Goal: Task Accomplishment & Management: Manage account settings

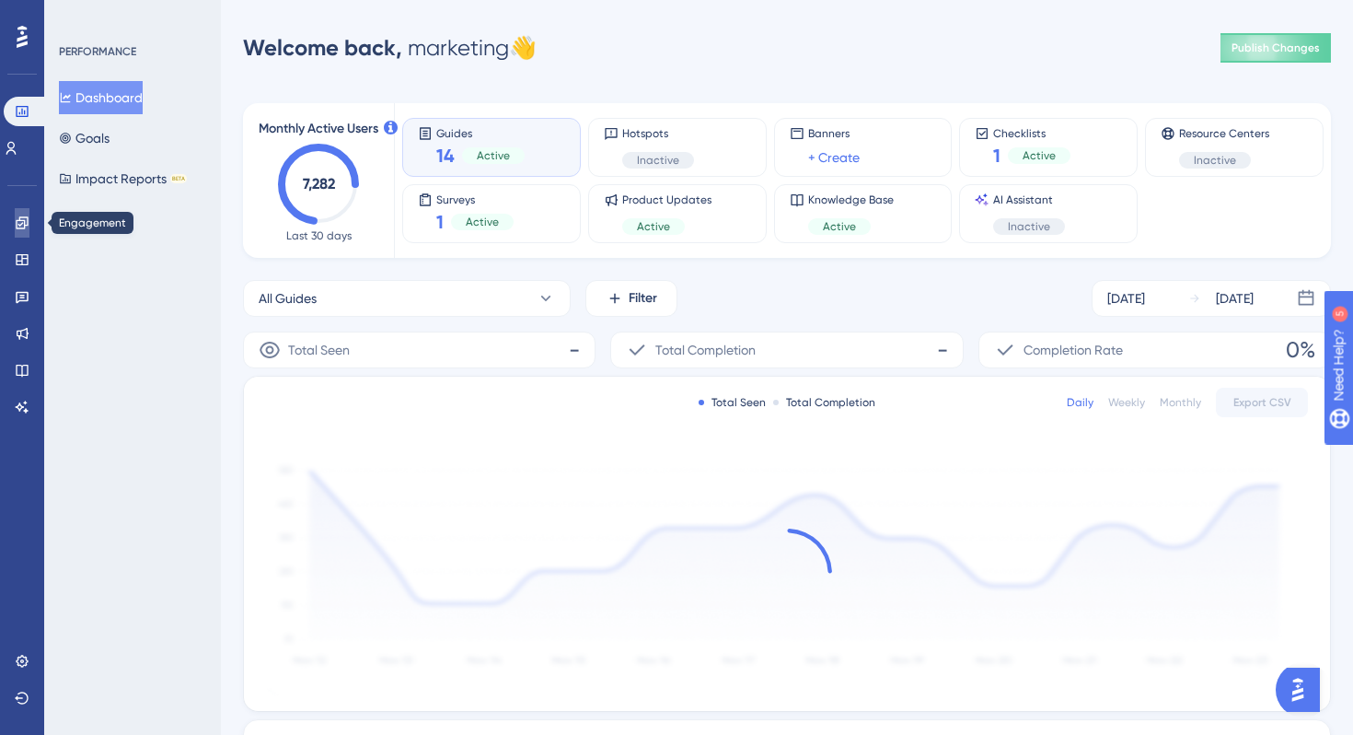
click at [25, 217] on icon at bounding box center [22, 222] width 12 height 12
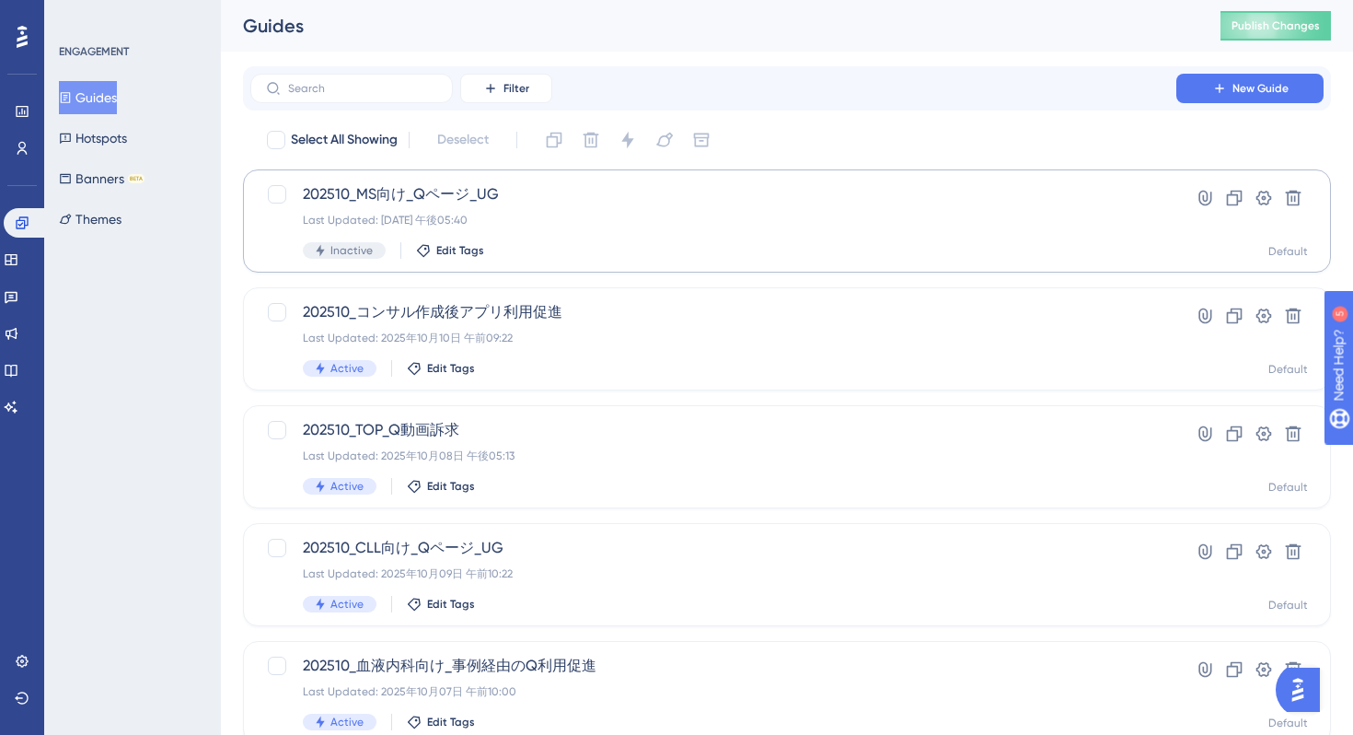
click at [701, 233] on div "202510_MS向け_Qページ_UG Last Updated: 2025年10月10日 午後05:40 Inactive Edit Tags" at bounding box center [713, 220] width 821 height 75
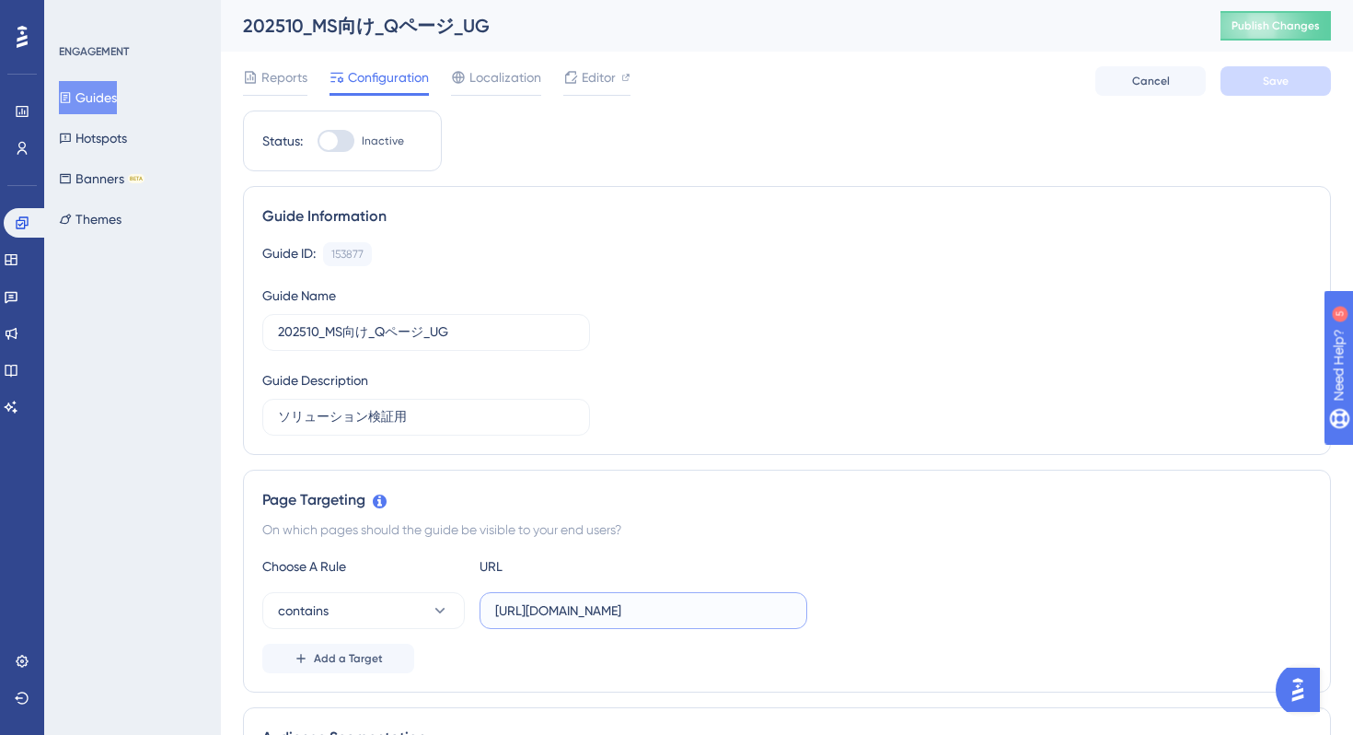
click at [560, 618] on input "https://stg-e-consult.medii.jp/ai-assistant?utm_source=20251023_nmo_ai_5_ms_spa…" at bounding box center [643, 610] width 296 height 20
click at [567, 611] on input "https://stg-e-consult.medii.jp/ai-assistant?utm_source=20251023_nmo_ai_5_ms_spa…" at bounding box center [643, 610] width 296 height 20
type input "[URL][DOMAIN_NAME]"
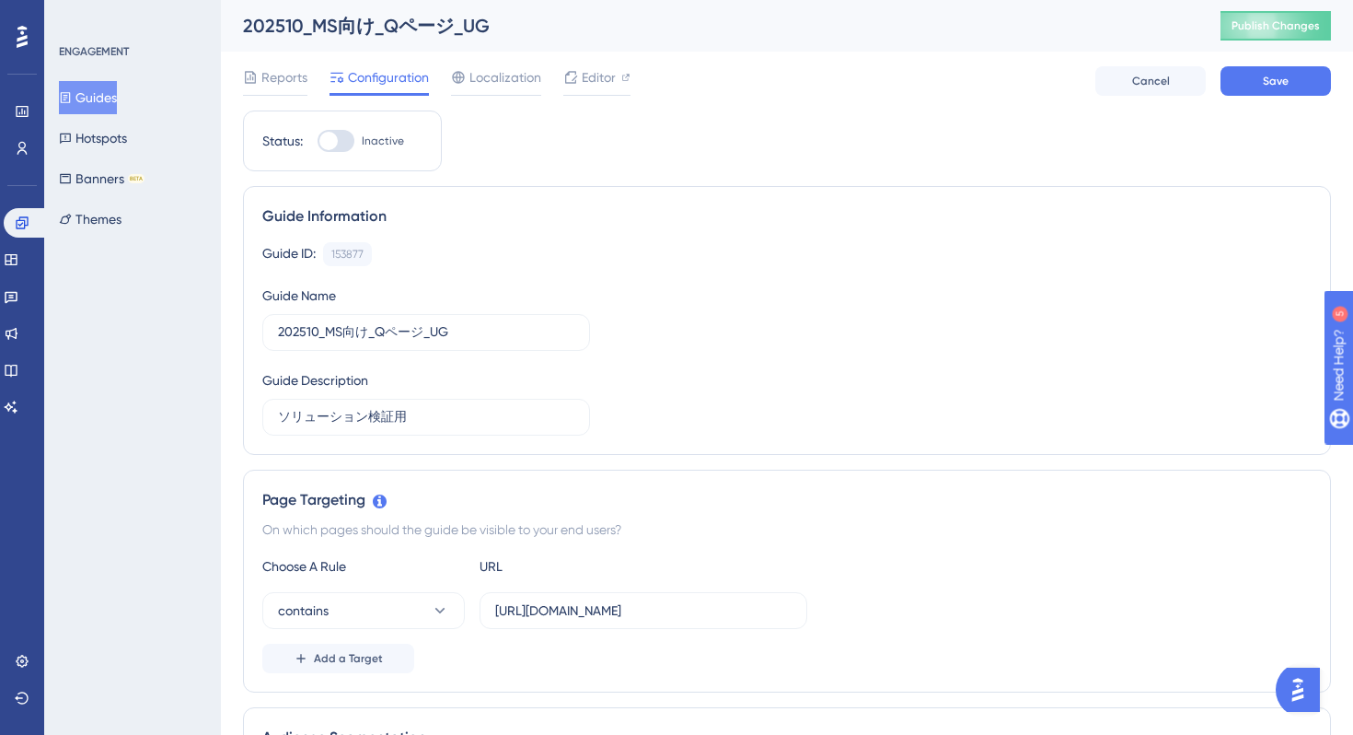
click at [806, 373] on div "Guide ID: 153877 Copy Guide Name 202510_MS向け_Qページ_UG Guide Description ソリューション検…" at bounding box center [787, 338] width 1050 height 193
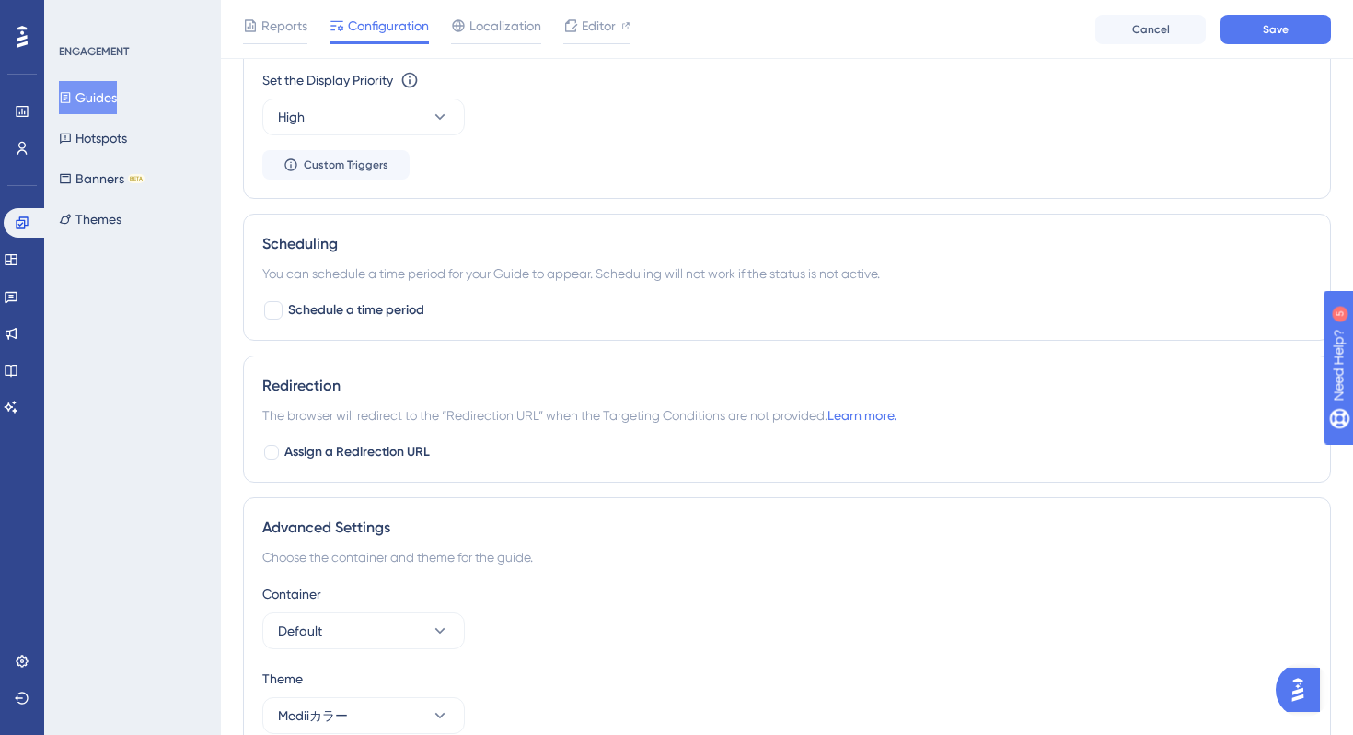
scroll to position [1101, 0]
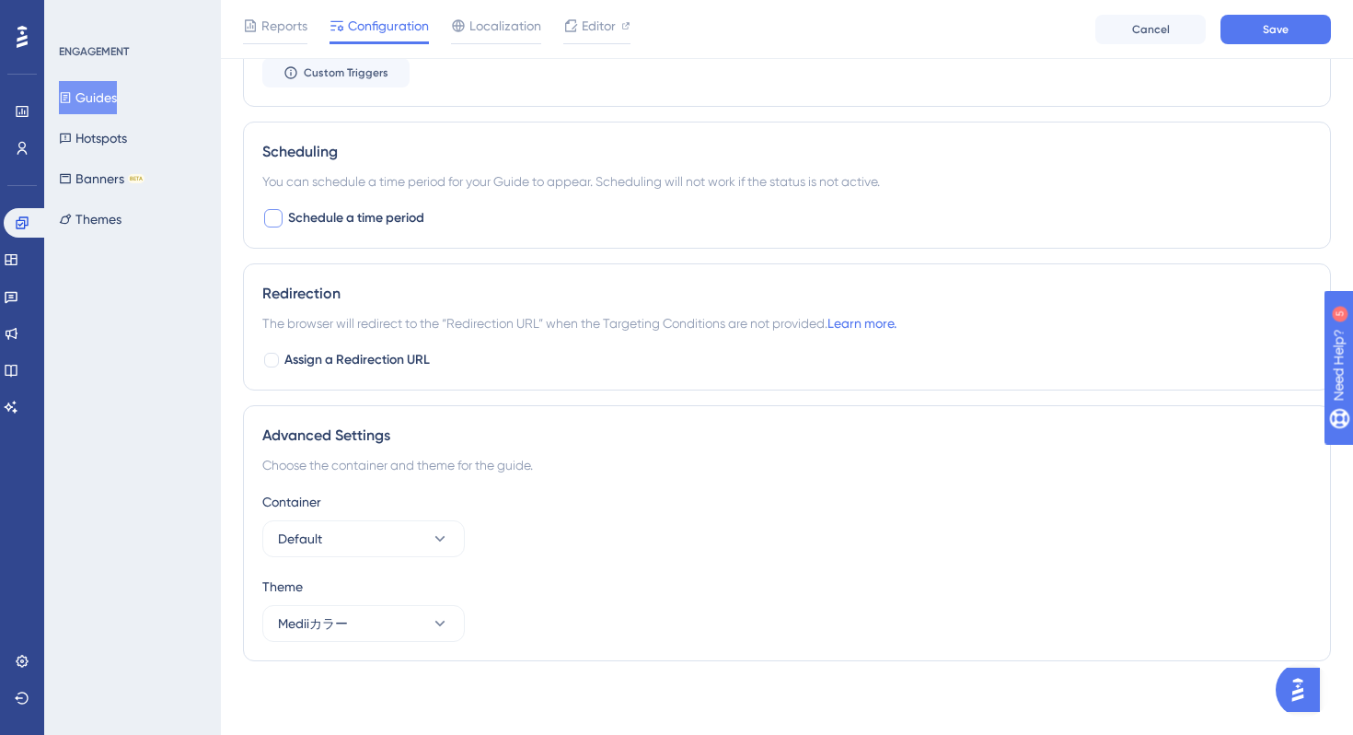
click at [365, 221] on span "Schedule a time period" at bounding box center [356, 218] width 136 height 22
checkbox input "true"
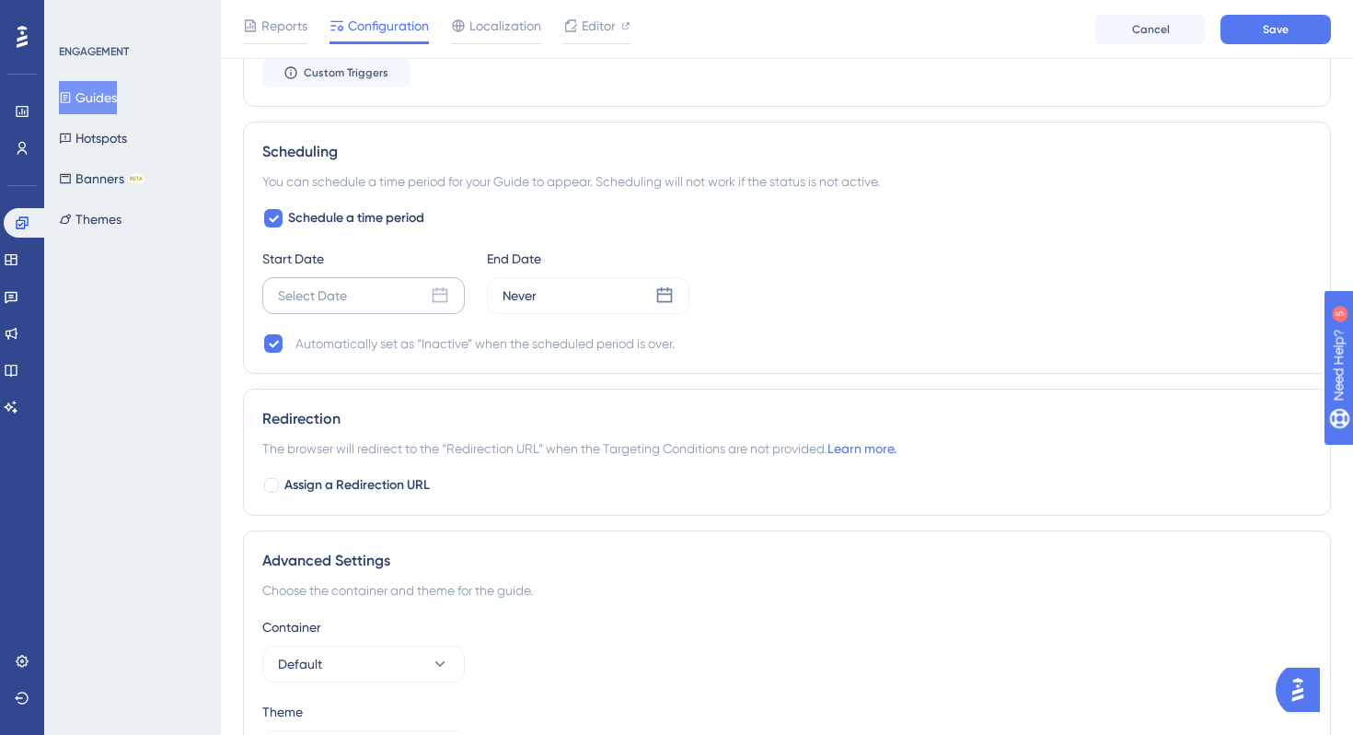
click at [450, 291] on div "Select Date" at bounding box center [363, 295] width 203 height 37
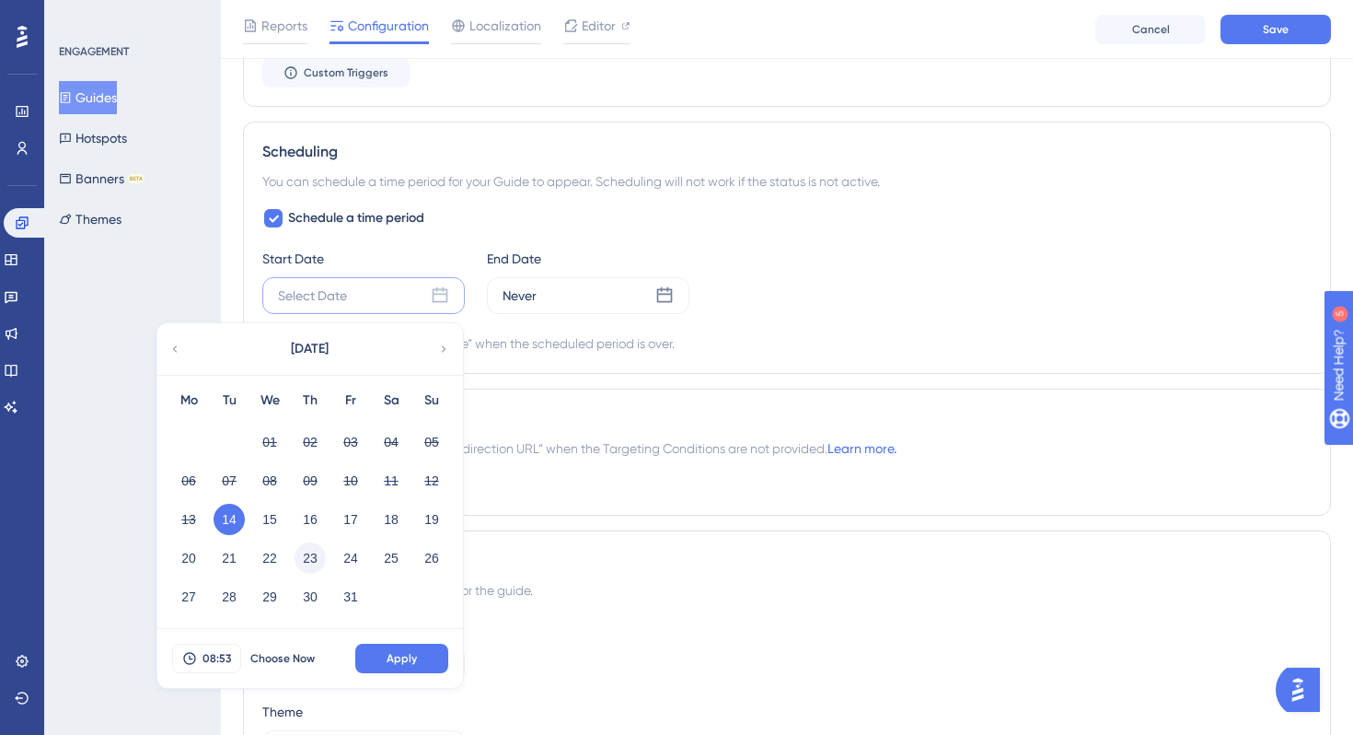
click at [313, 563] on button "23" at bounding box center [310, 557] width 31 height 31
click at [215, 655] on span "08:53" at bounding box center [217, 658] width 29 height 15
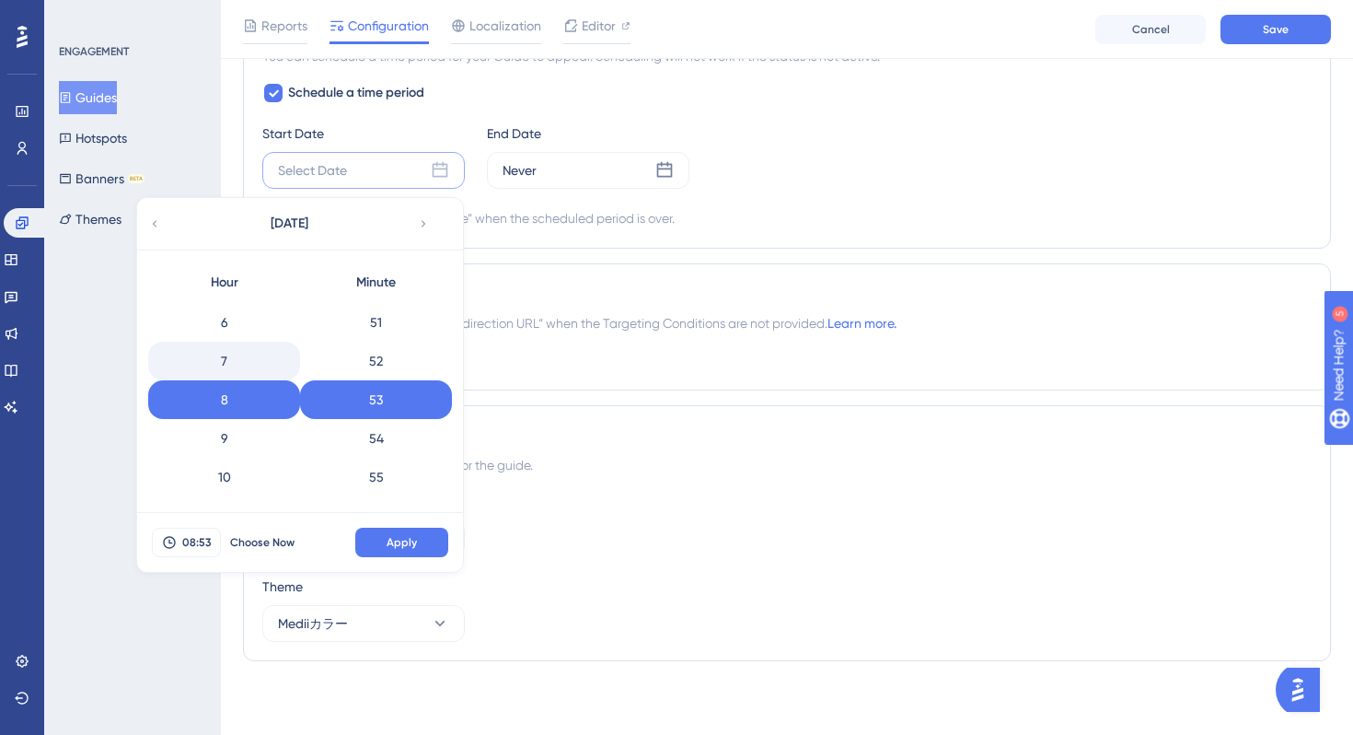
scroll to position [0, 0]
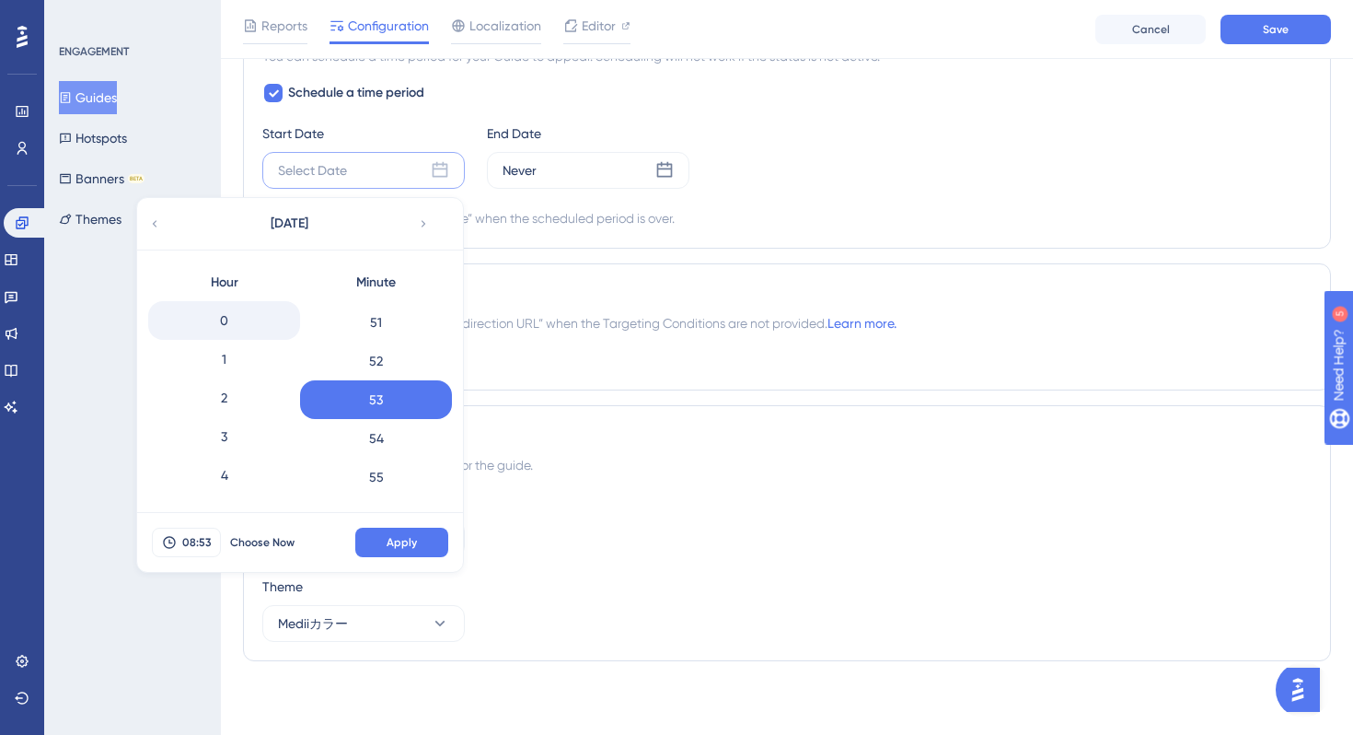
click at [230, 320] on div "0" at bounding box center [224, 320] width 152 height 39
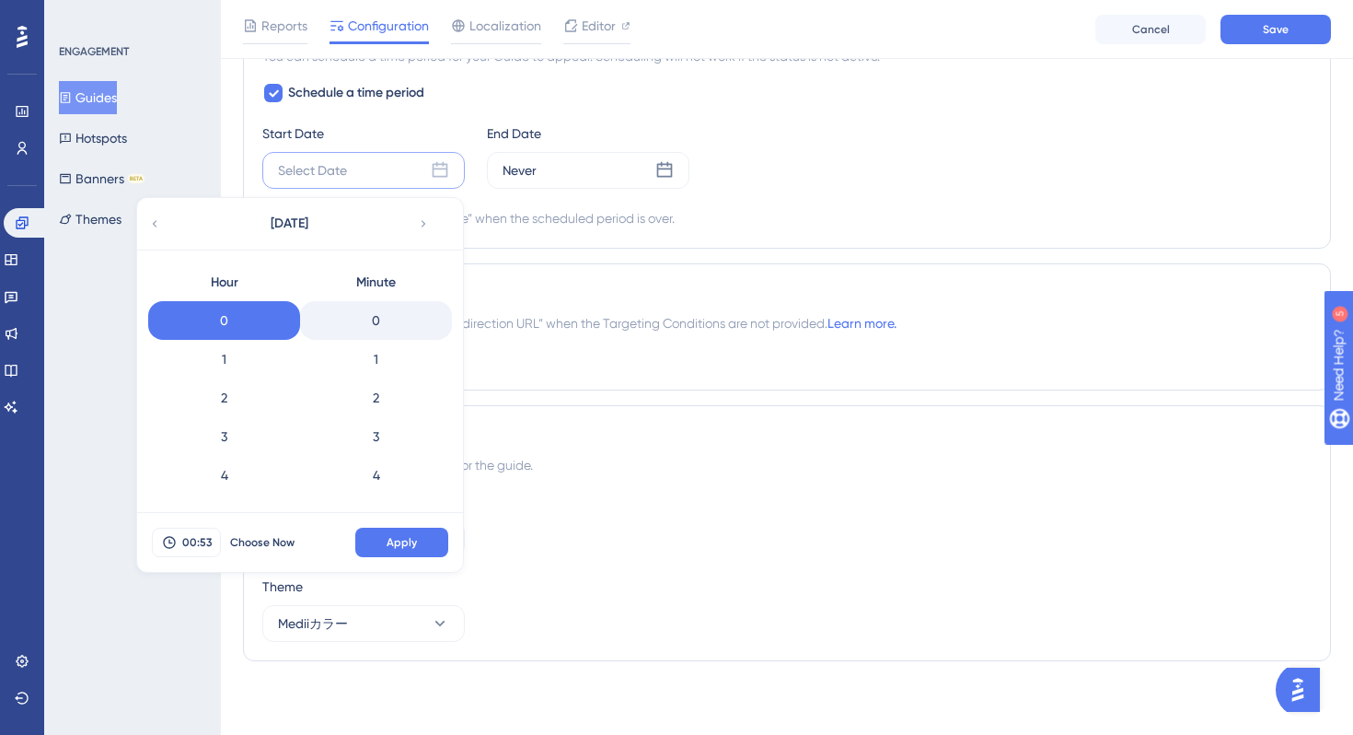
click at [395, 326] on div "0" at bounding box center [376, 320] width 152 height 39
click at [414, 539] on span "Apply" at bounding box center [402, 542] width 30 height 15
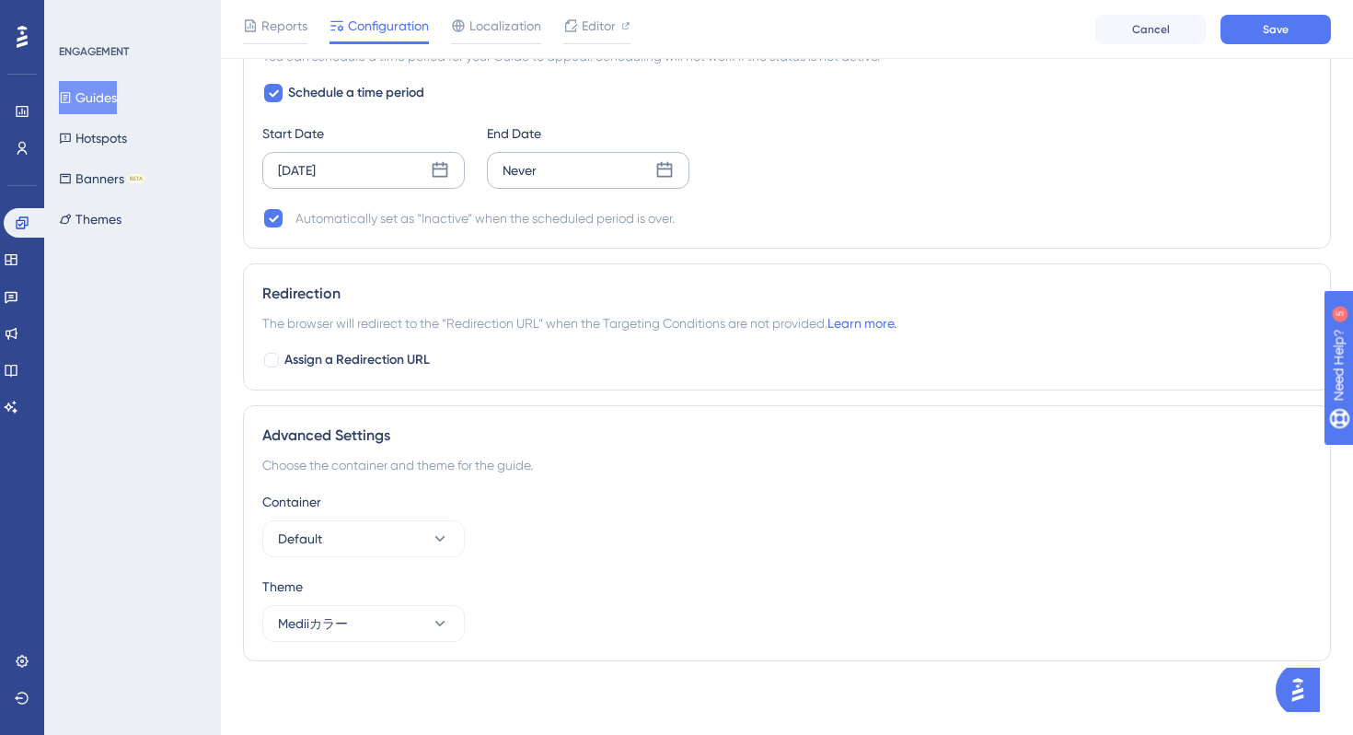
click at [666, 176] on icon at bounding box center [665, 170] width 16 height 16
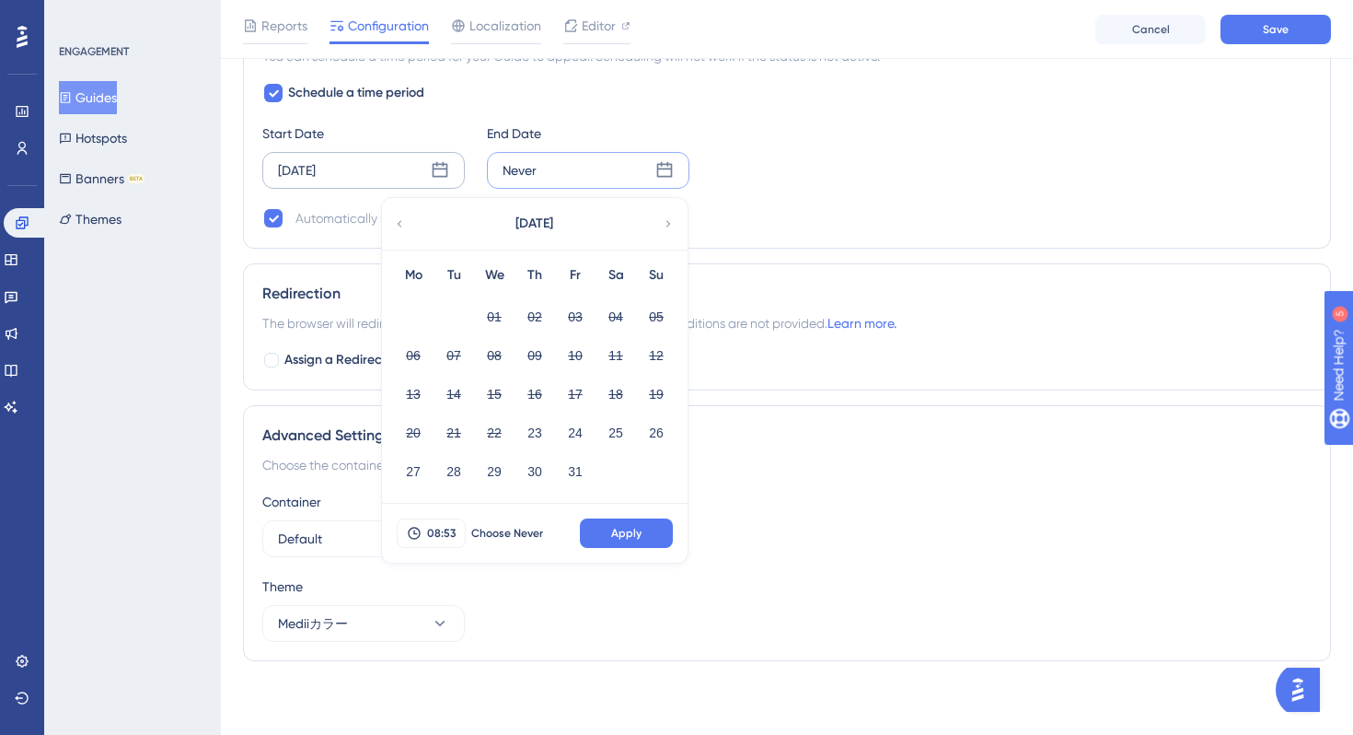
click at [671, 224] on icon at bounding box center [668, 223] width 13 height 17
click at [490, 363] on button "05" at bounding box center [494, 355] width 31 height 31
click at [445, 532] on span "08:53" at bounding box center [441, 533] width 29 height 15
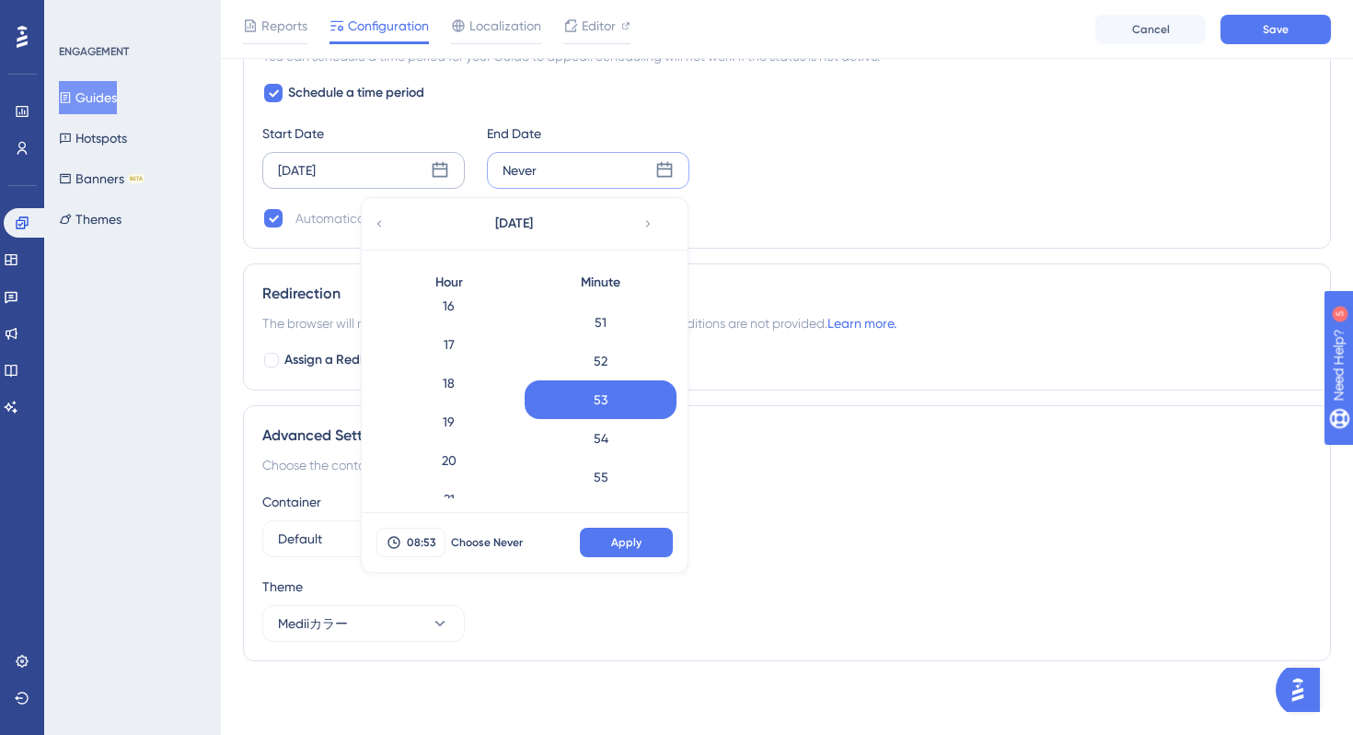
scroll to position [731, 0]
click at [463, 471] on div "23" at bounding box center [449, 478] width 152 height 39
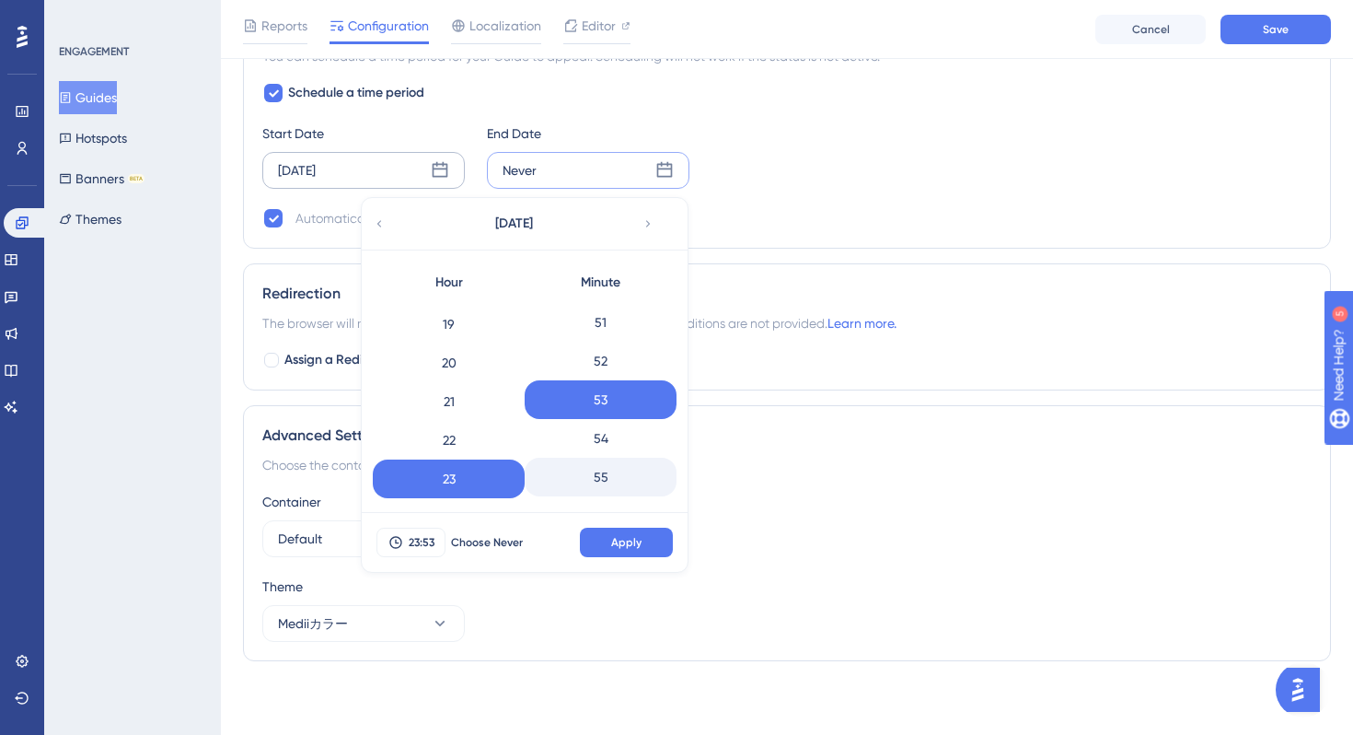
click at [615, 476] on div "55" at bounding box center [601, 477] width 152 height 39
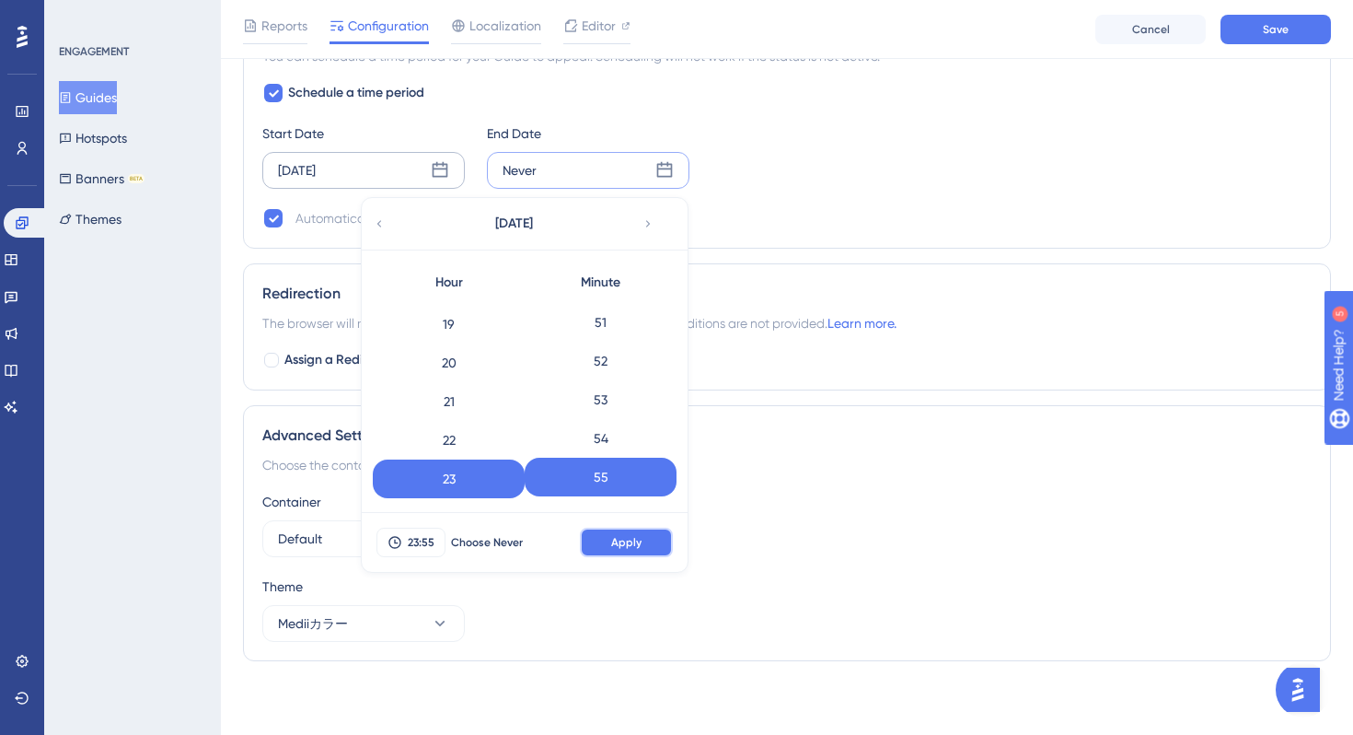
click at [625, 542] on span "Apply" at bounding box center [626, 542] width 30 height 15
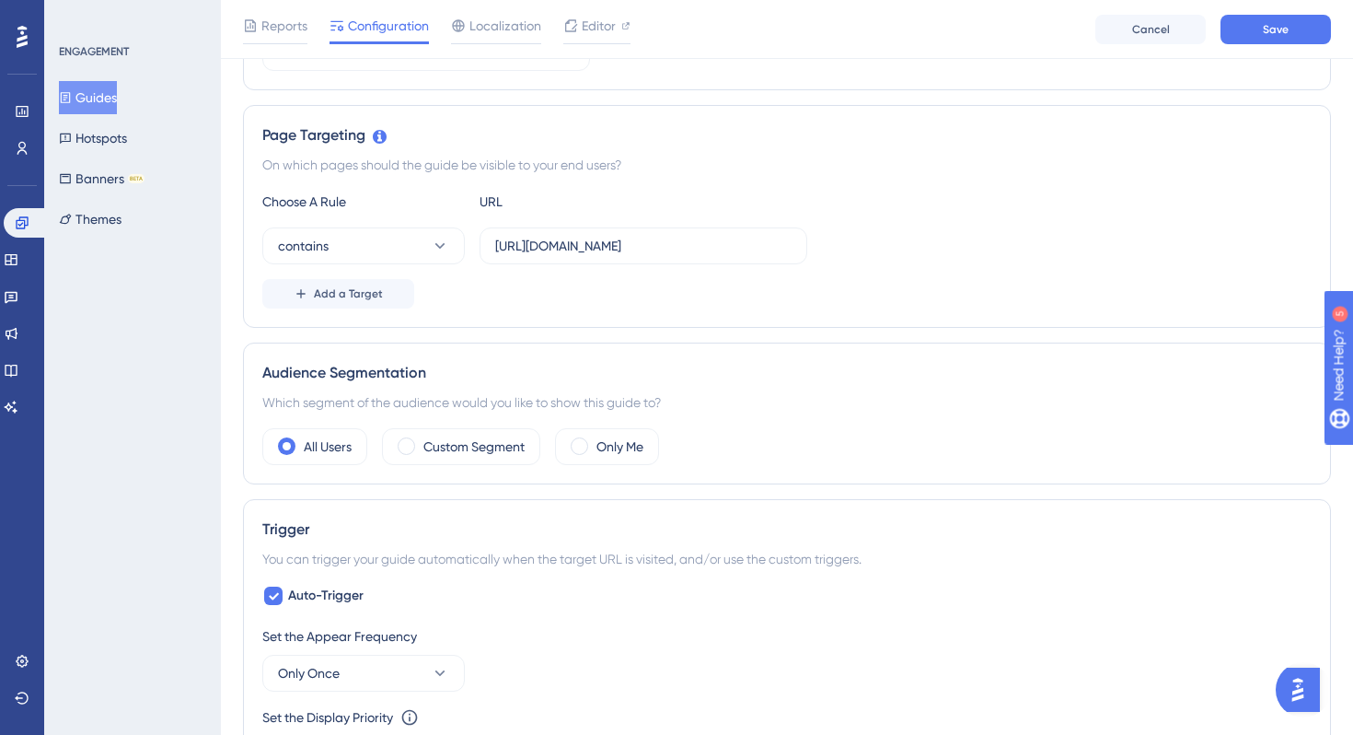
scroll to position [0, 0]
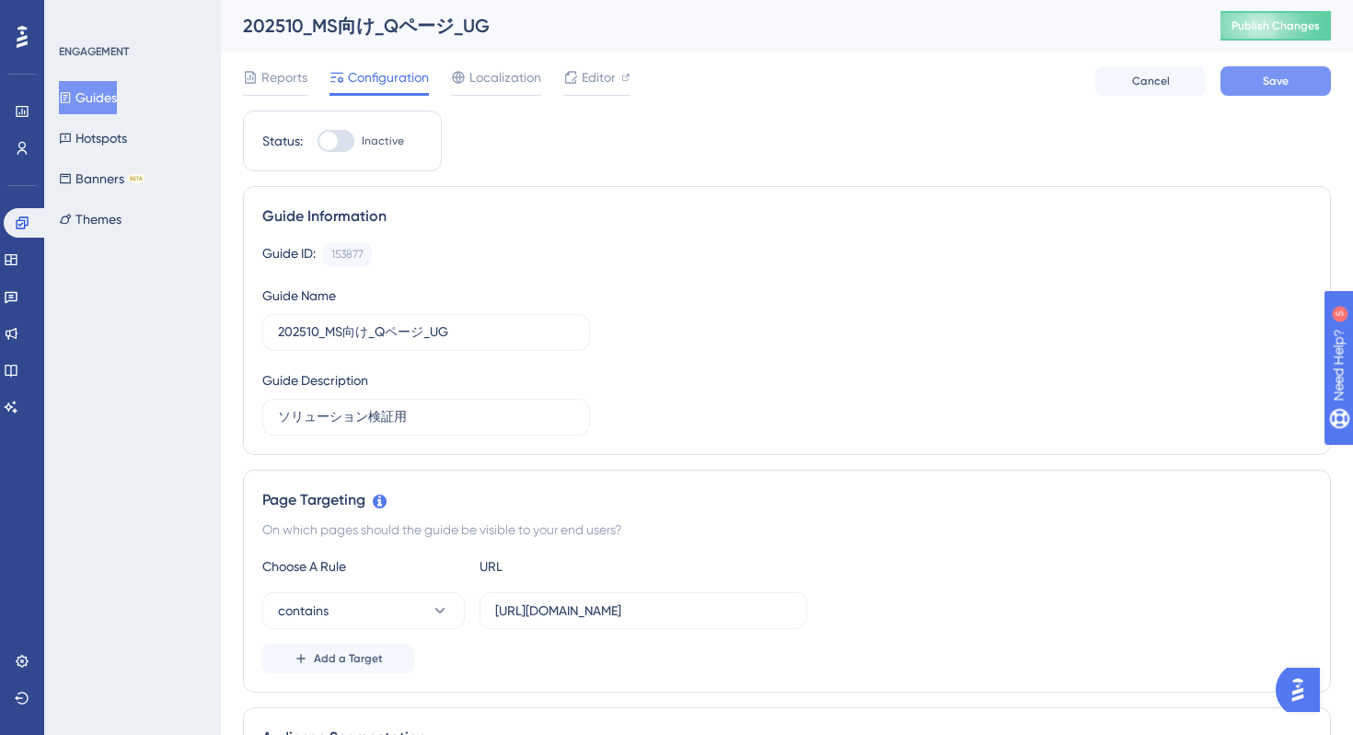
click at [1264, 94] on button "Save" at bounding box center [1276, 80] width 110 height 29
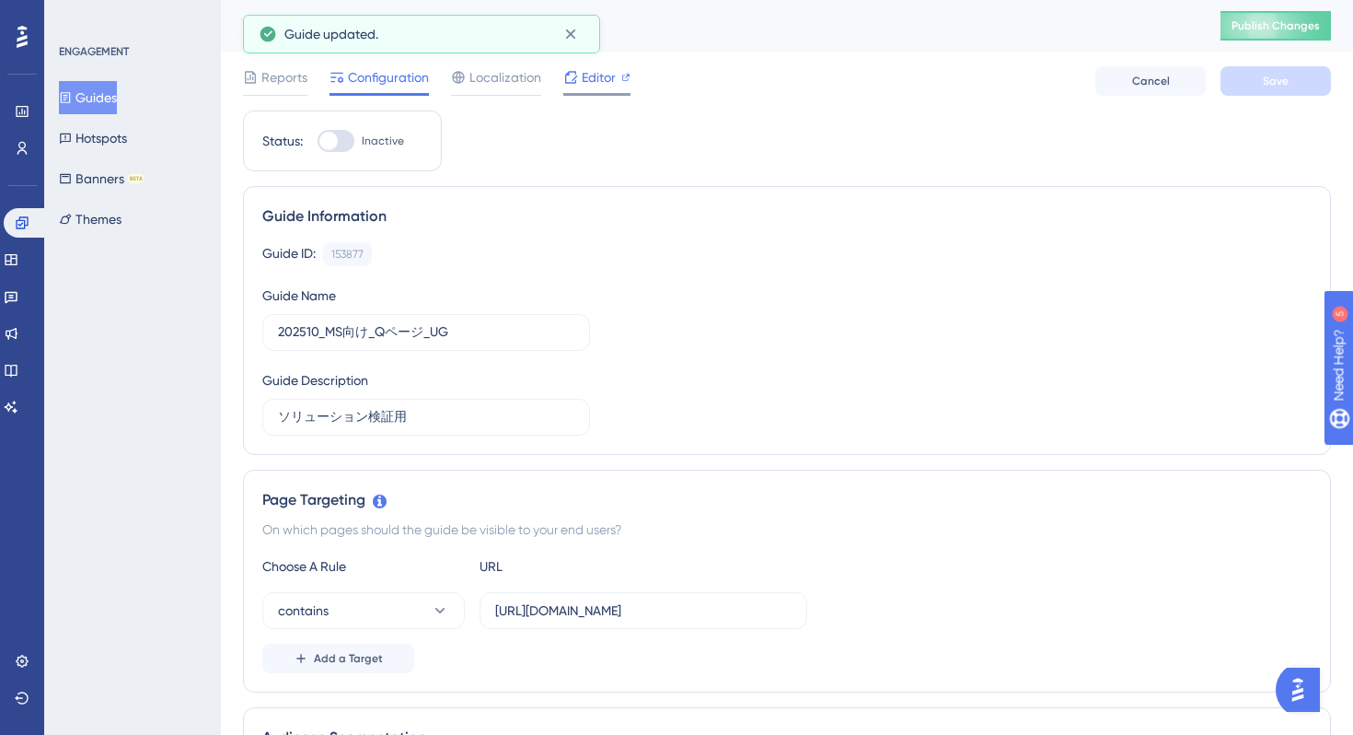
click at [588, 90] on div "Editor" at bounding box center [596, 80] width 67 height 29
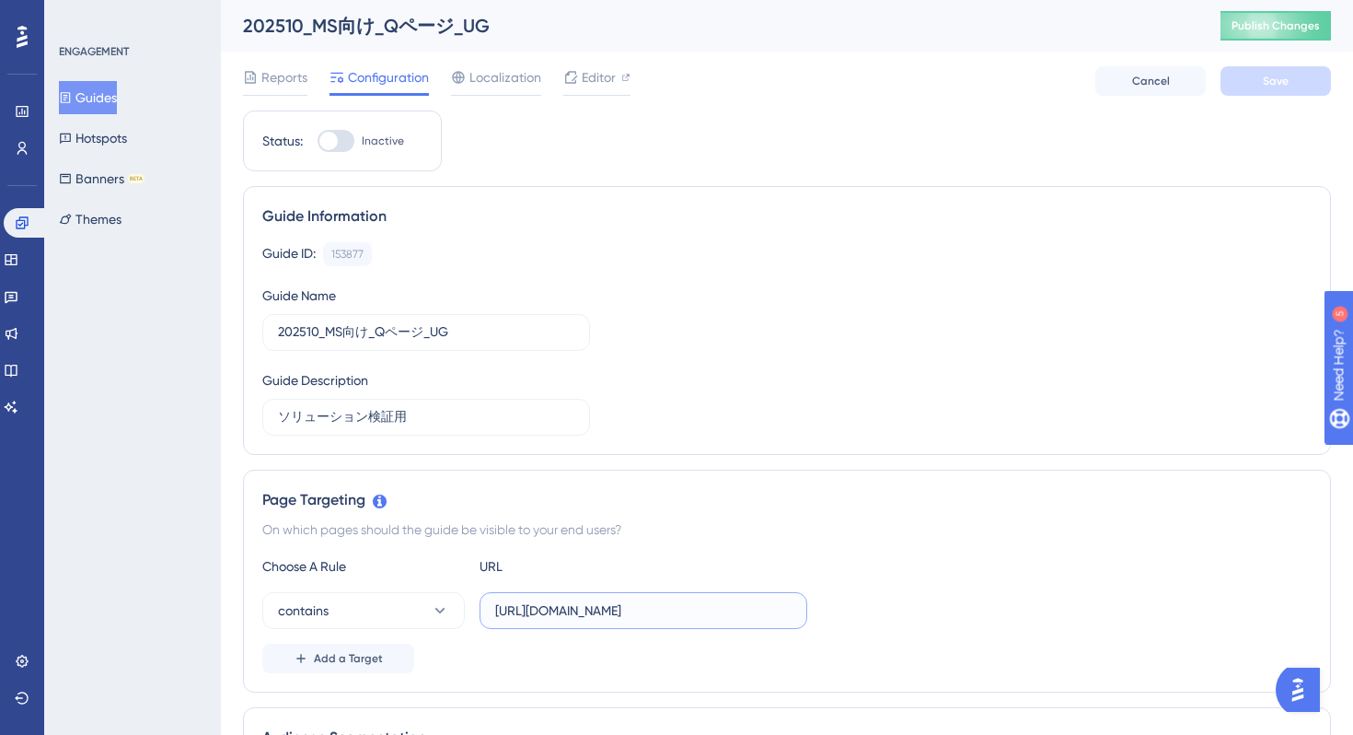
click at [534, 614] on input "[URL][DOMAIN_NAME]" at bounding box center [643, 610] width 296 height 20
click at [995, 203] on div "Guide Information Guide ID: 153877 Copy Guide Name 202510_MS向け_Qページ_UG Guide De…" at bounding box center [787, 320] width 1088 height 269
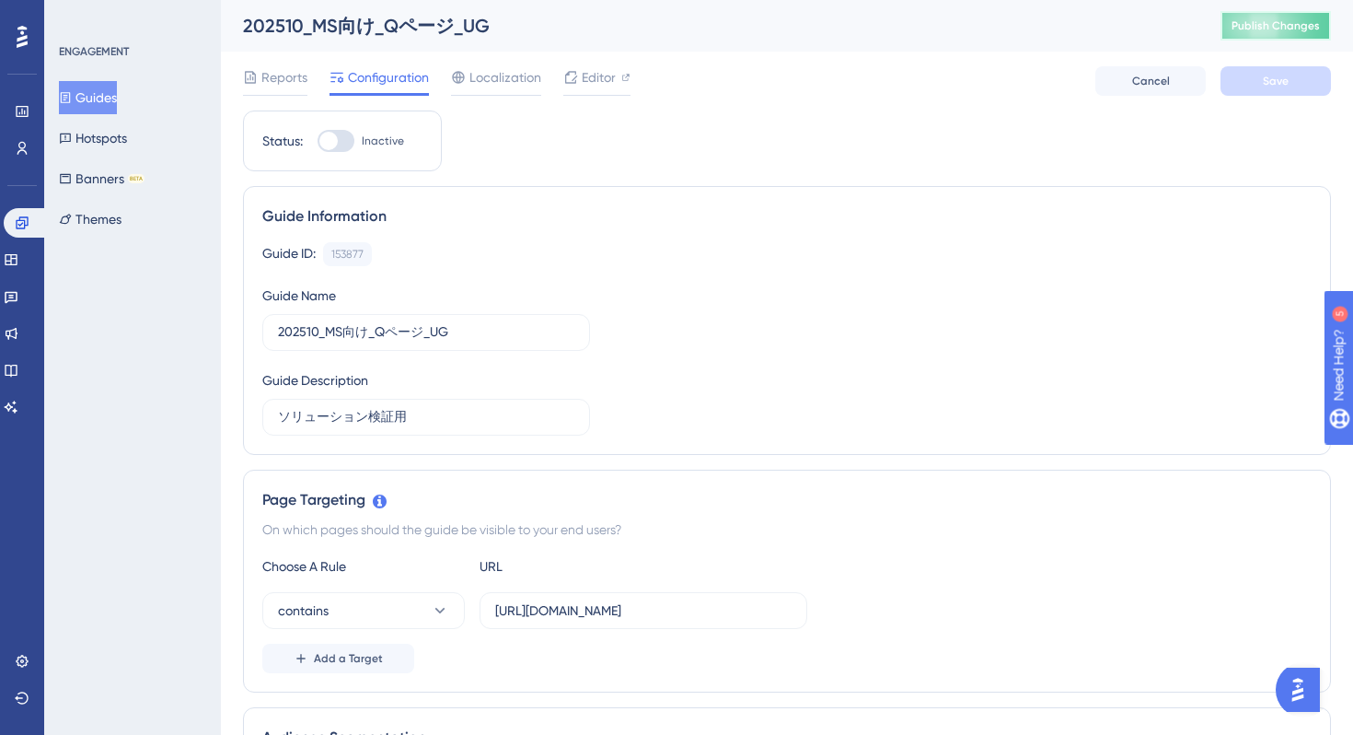
click at [1251, 20] on span "Publish Changes" at bounding box center [1276, 25] width 88 height 15
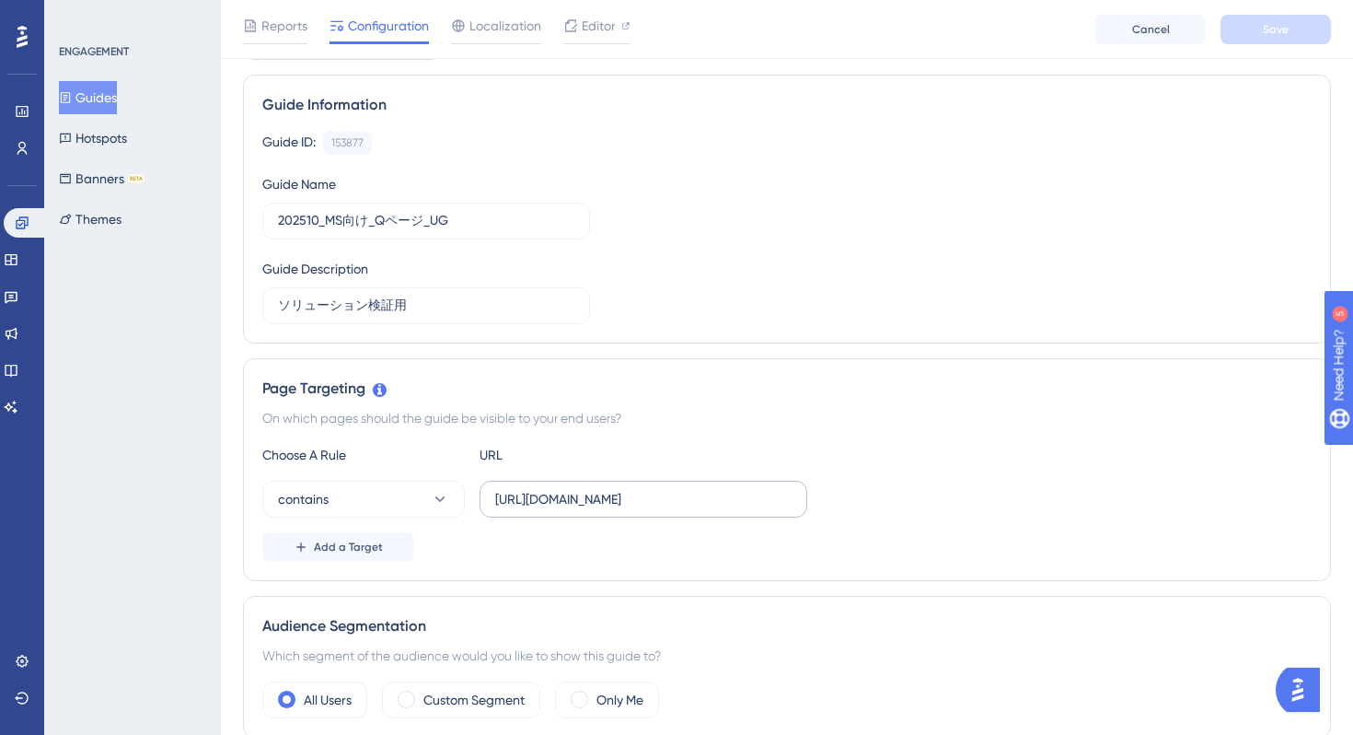
scroll to position [155, 0]
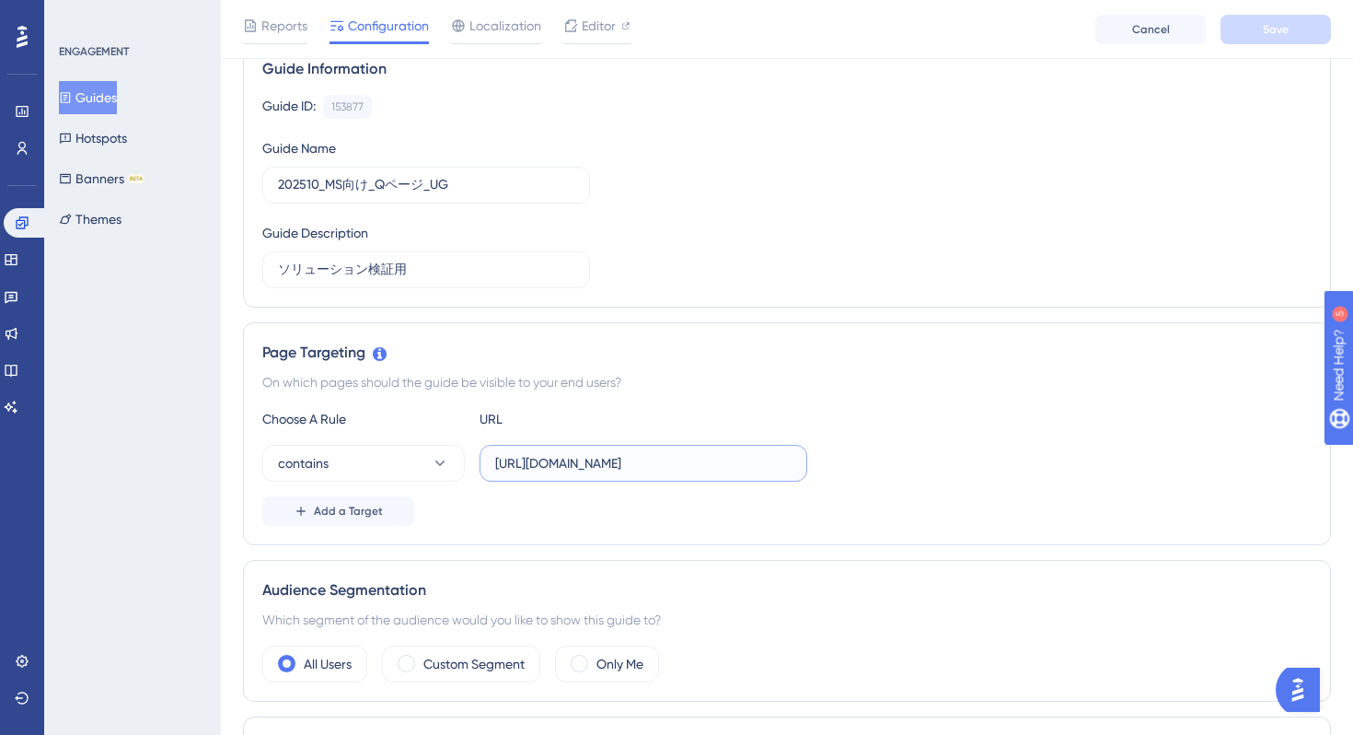
click at [601, 459] on input "[URL][DOMAIN_NAME]" at bounding box center [643, 463] width 296 height 20
click at [637, 521] on div "Add a Target" at bounding box center [787, 510] width 1050 height 29
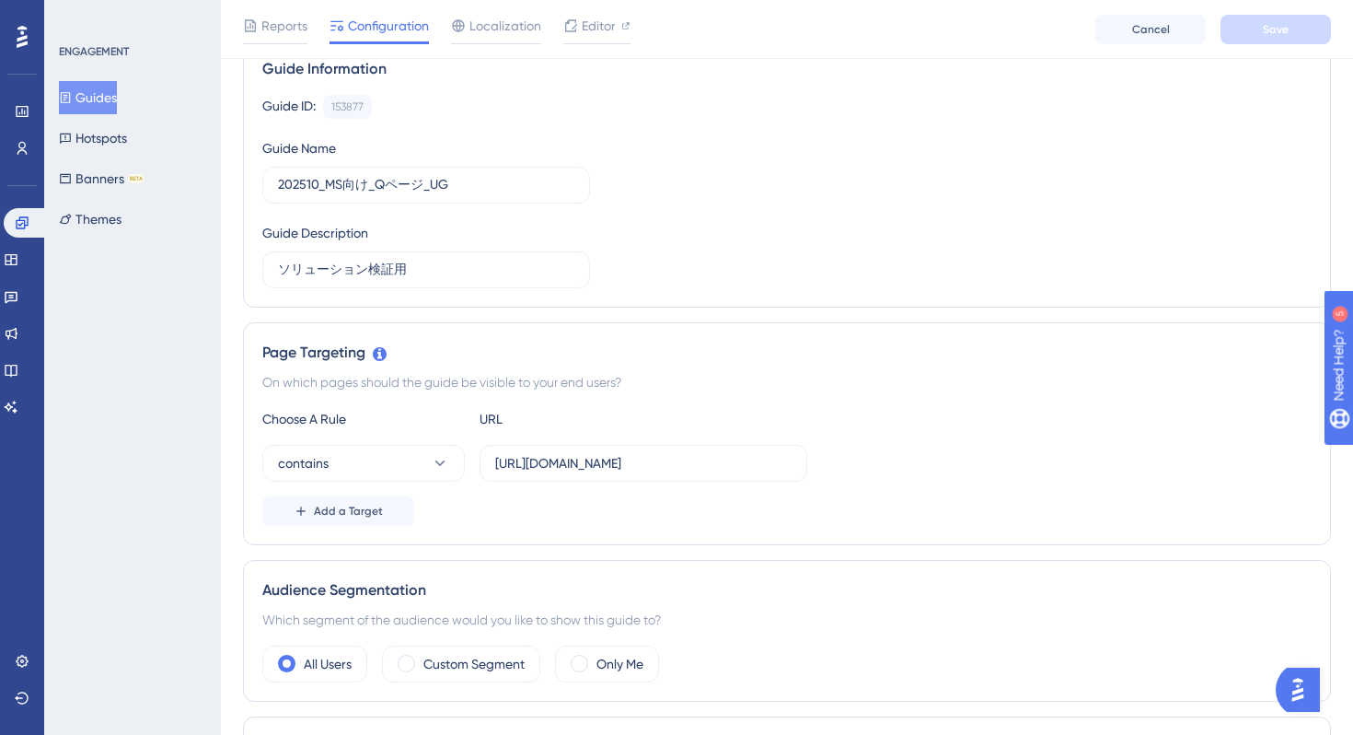
scroll to position [0, 0]
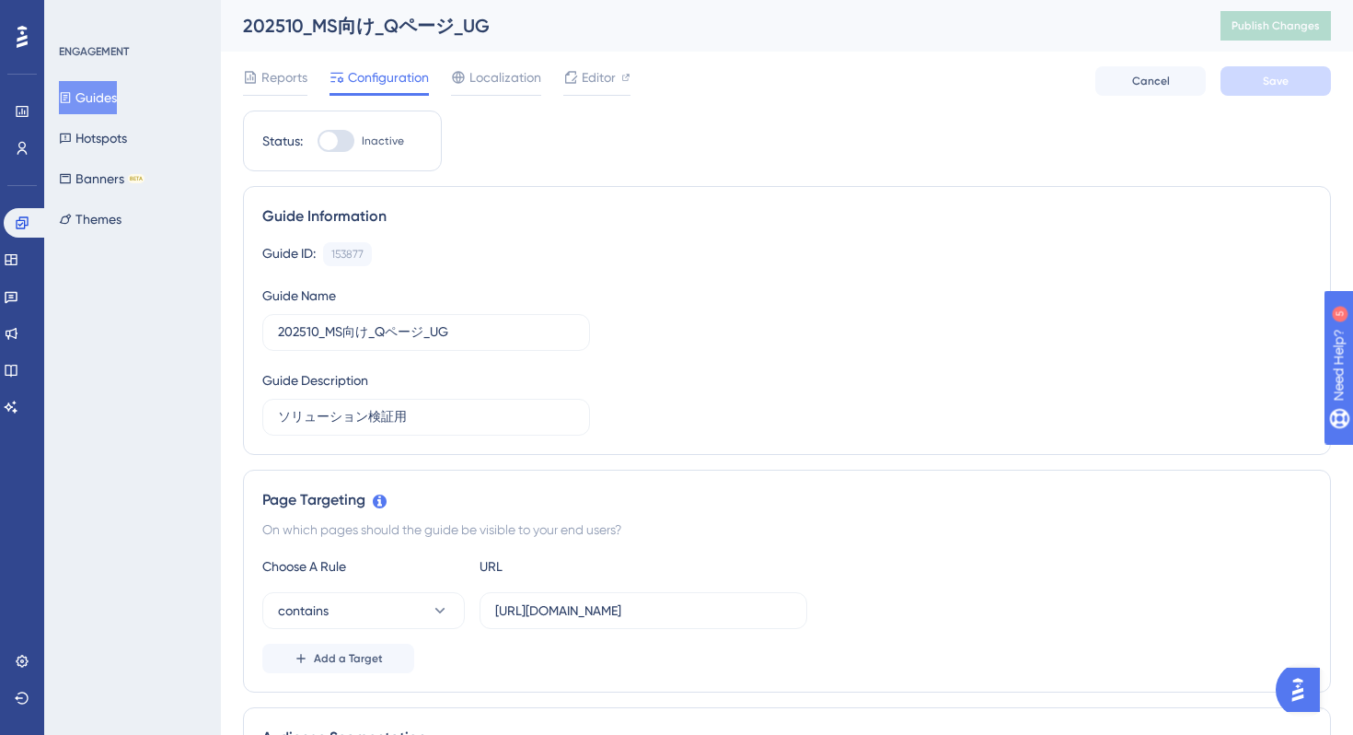
click at [435, 27] on div "202510_MS向け_Qページ_UG" at bounding box center [709, 26] width 932 height 26
copy div "202510_MS向け_Qページ_UG"
click at [609, 608] on input "[URL][DOMAIN_NAME]" at bounding box center [643, 610] width 296 height 20
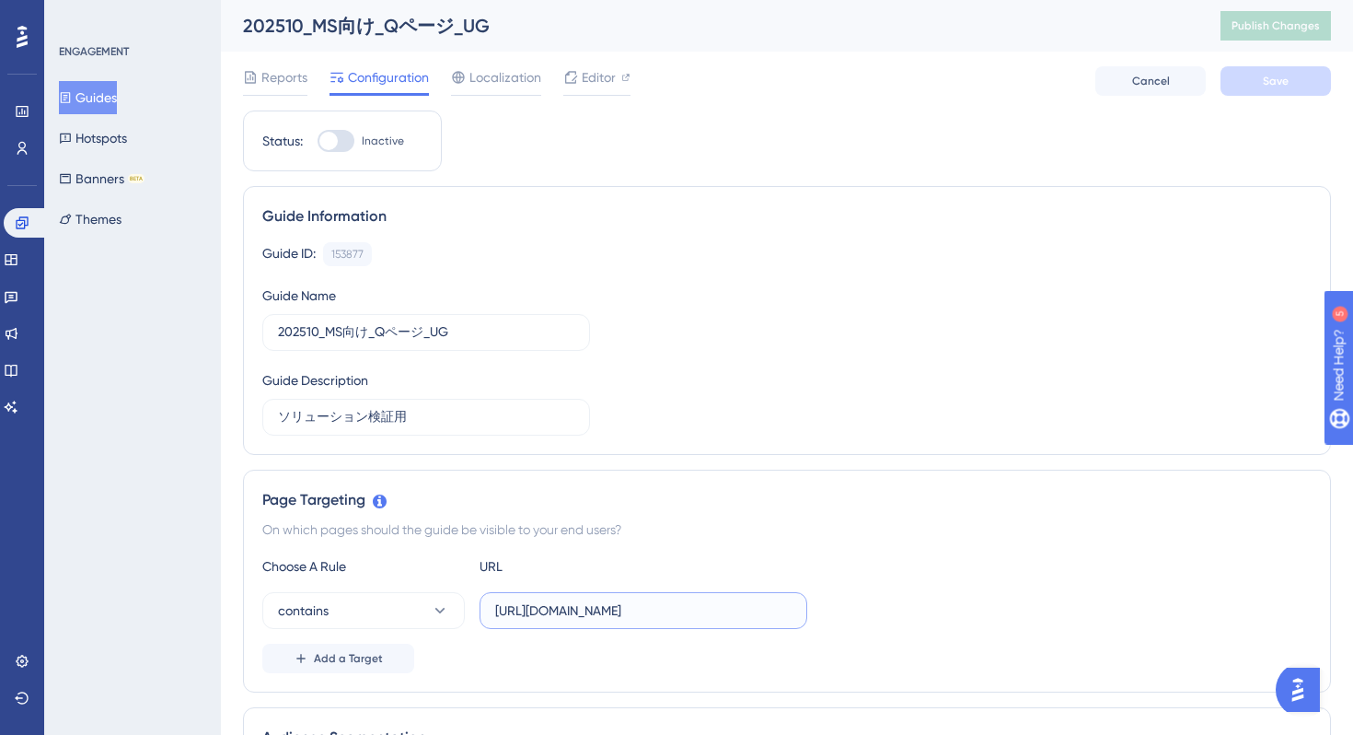
click at [609, 608] on input "[URL][DOMAIN_NAME]" at bounding box center [643, 610] width 296 height 20
click at [757, 369] on div "Guide ID: 153877 Copy Guide Name 202510_MS向け_Qページ_UG Guide Description ソリューション検…" at bounding box center [787, 338] width 1050 height 193
click at [594, 84] on span "Editor" at bounding box center [599, 77] width 34 height 22
click at [626, 604] on input "[URL][DOMAIN_NAME]" at bounding box center [643, 610] width 296 height 20
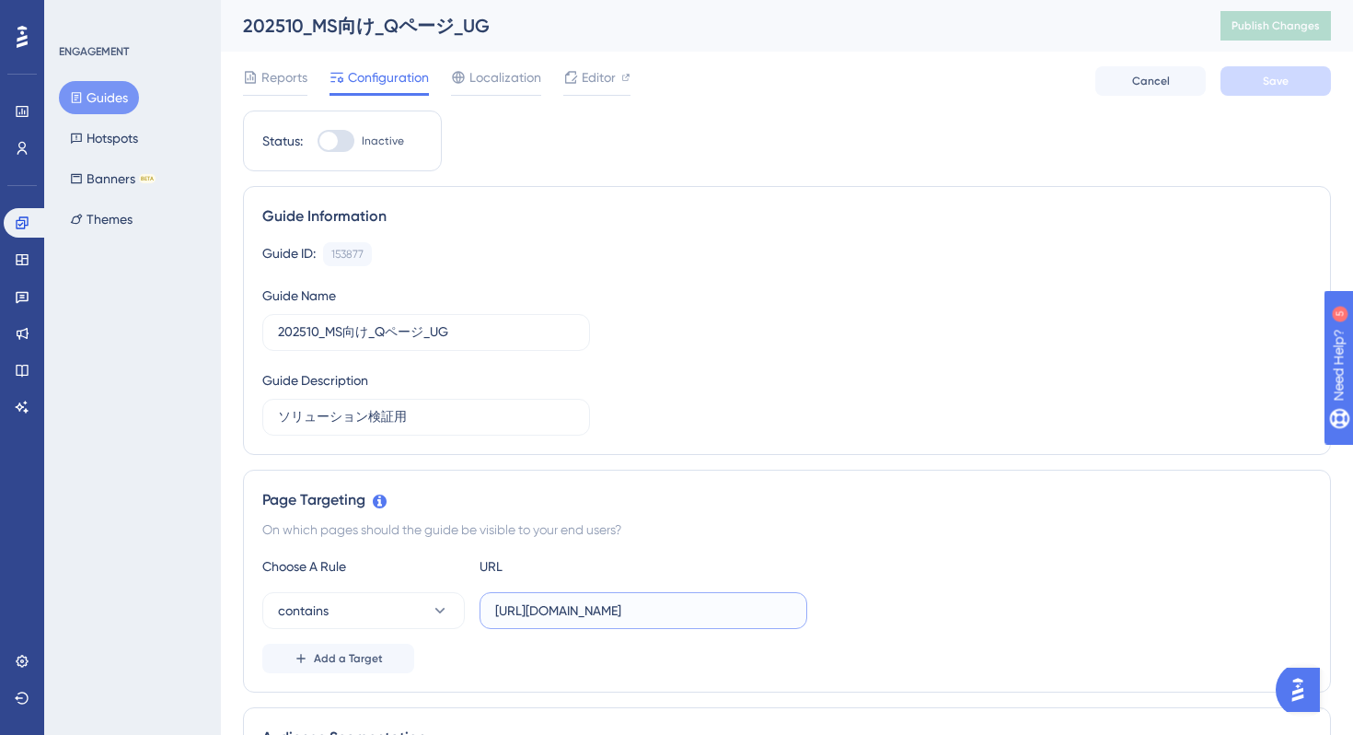
click at [626, 604] on input "[URL][DOMAIN_NAME]" at bounding box center [643, 610] width 296 height 20
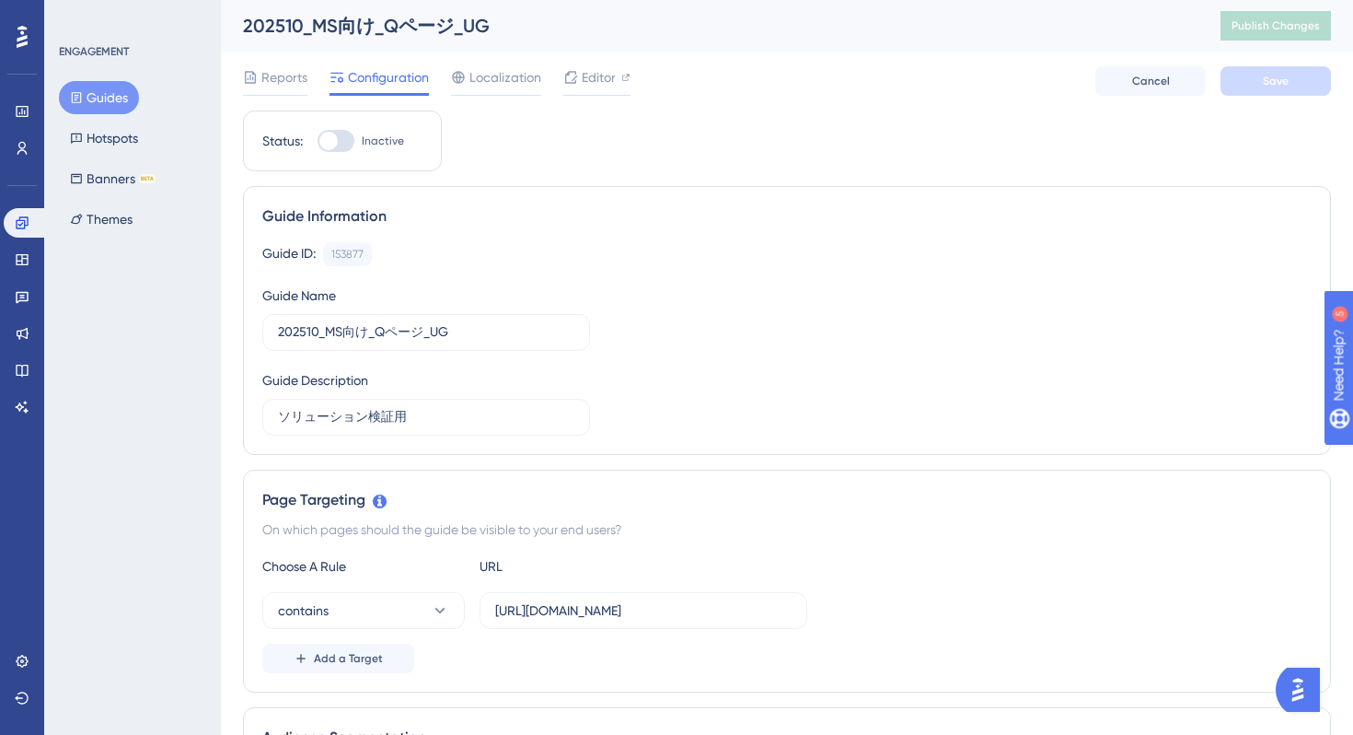
click at [70, 98] on icon at bounding box center [76, 97] width 13 height 13
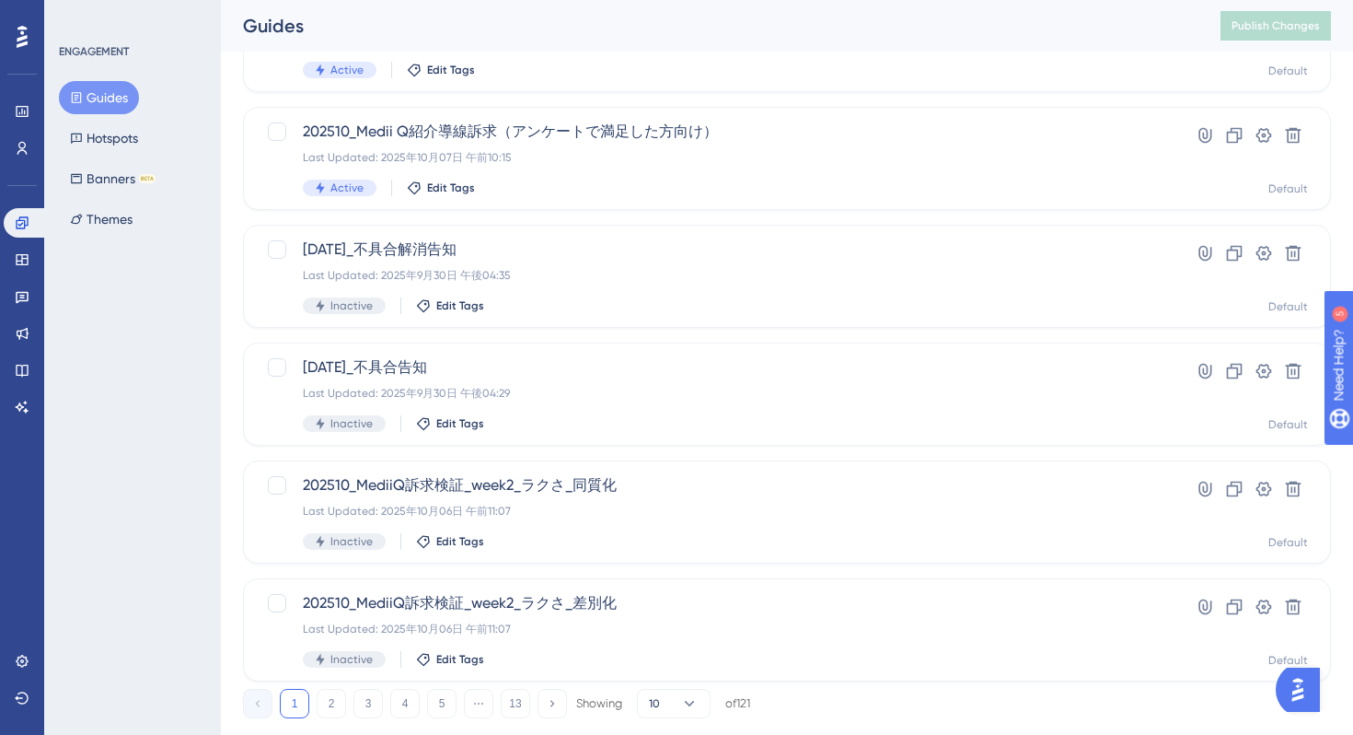
scroll to position [694, 0]
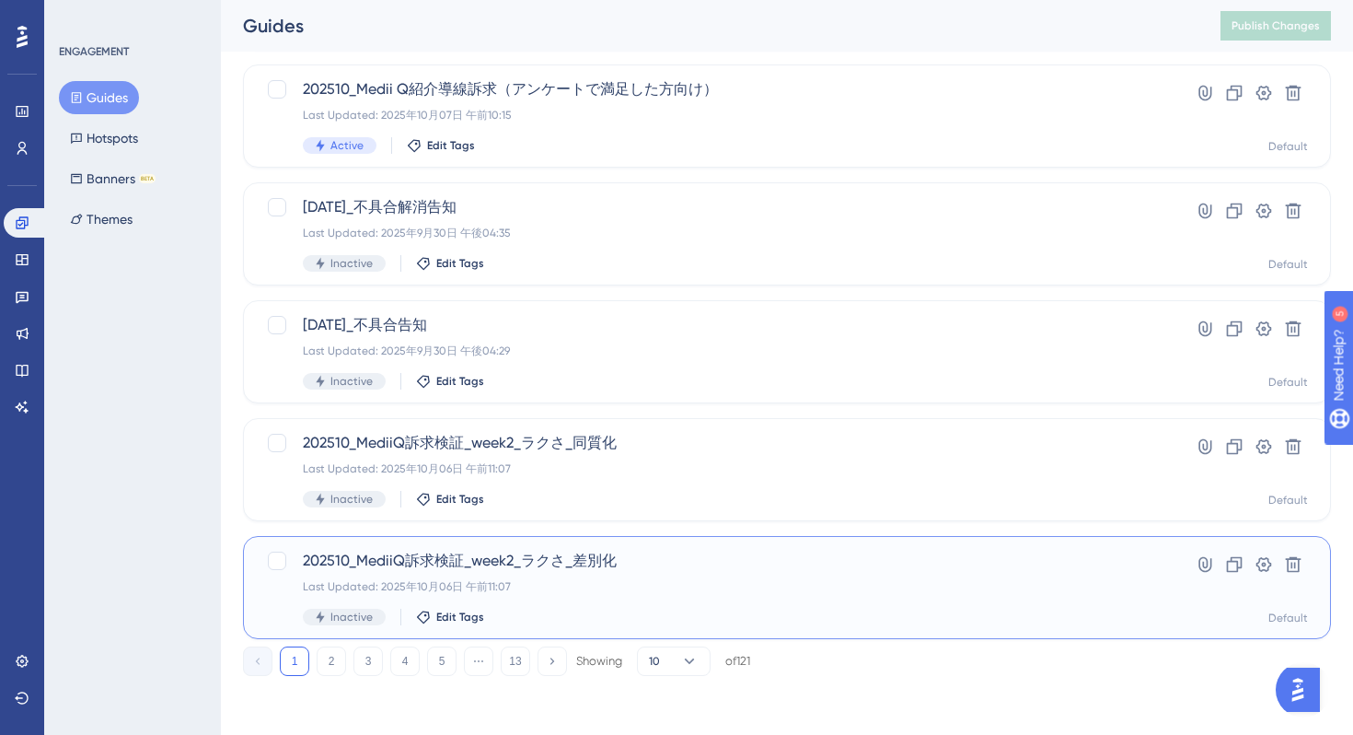
click at [661, 569] on span "202510_MediiQ訴求検証_week2_ラクさ_差別化" at bounding box center [713, 561] width 821 height 22
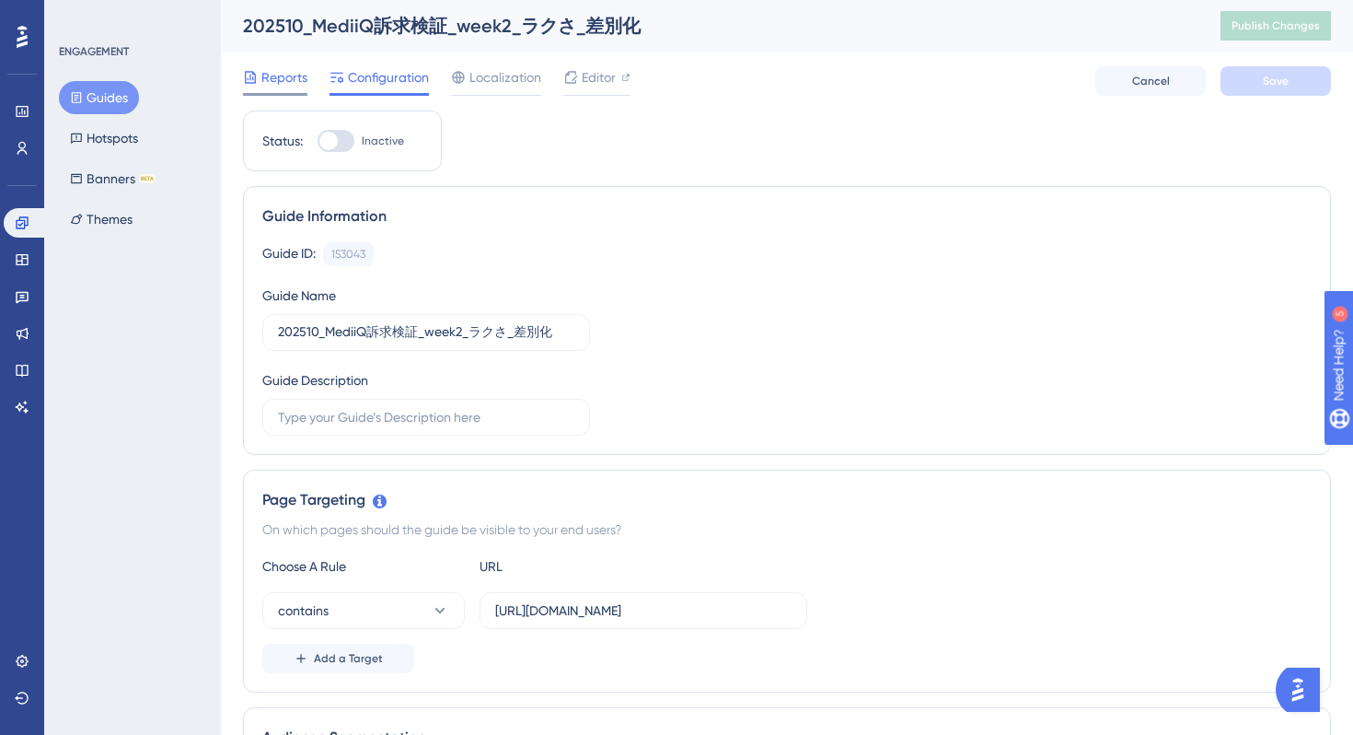
click at [272, 81] on span "Reports" at bounding box center [284, 77] width 46 height 22
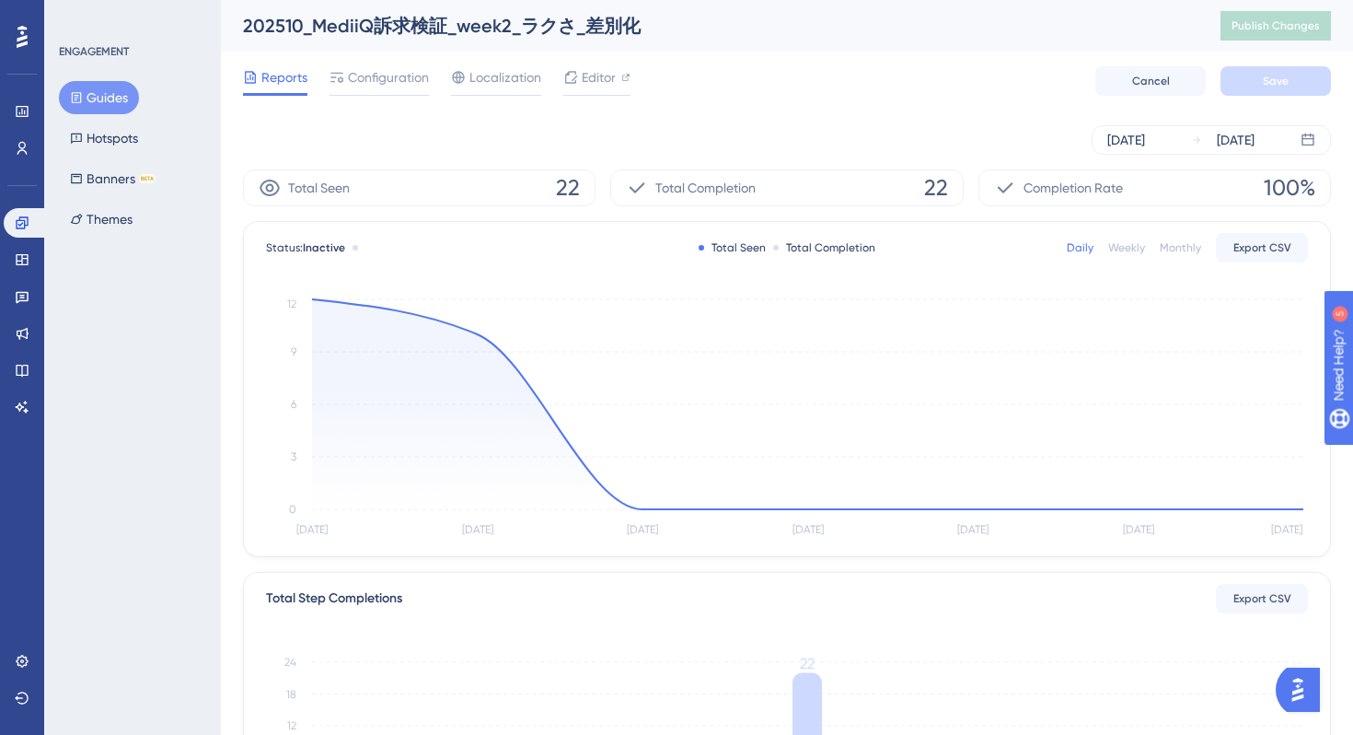
click at [343, 65] on div "Reports Configuration Localization Editor Cancel Save" at bounding box center [787, 81] width 1088 height 59
click at [359, 78] on span "Configuration" at bounding box center [388, 77] width 81 height 22
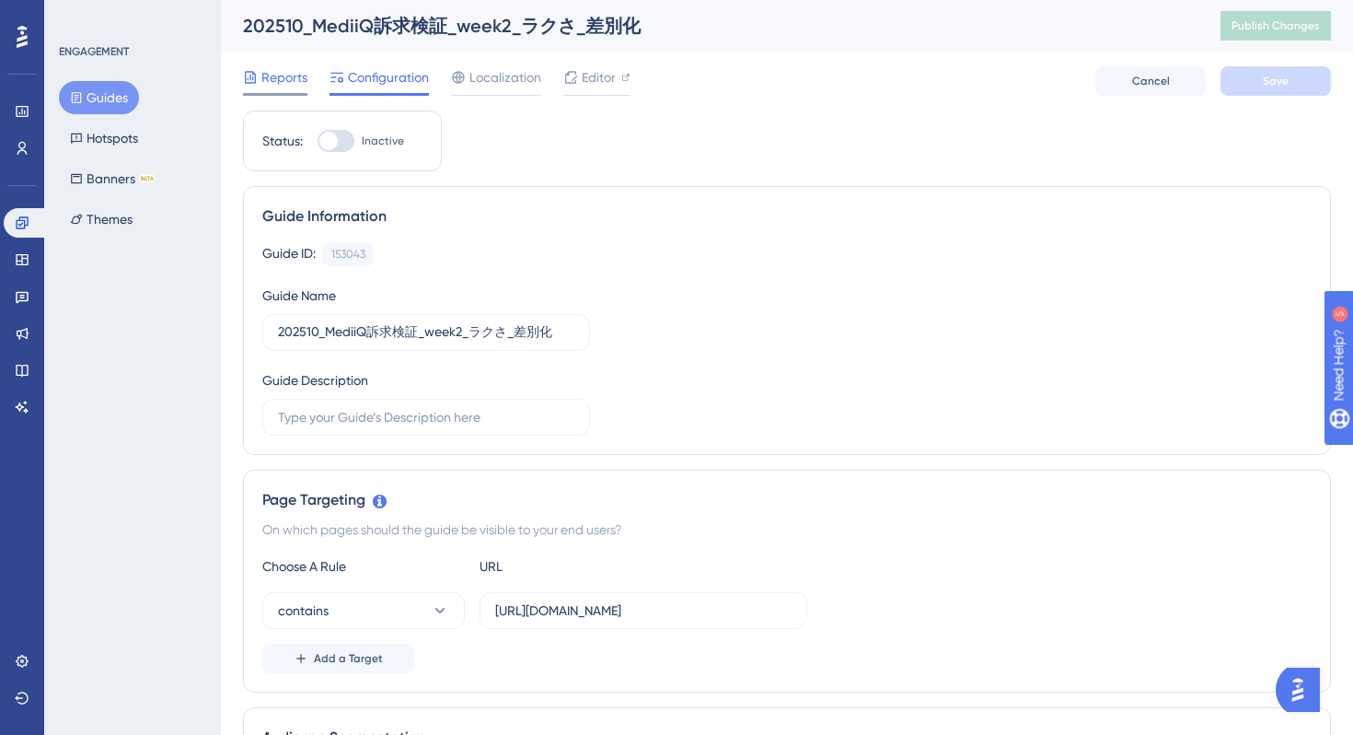
click at [286, 76] on span "Reports" at bounding box center [284, 77] width 46 height 22
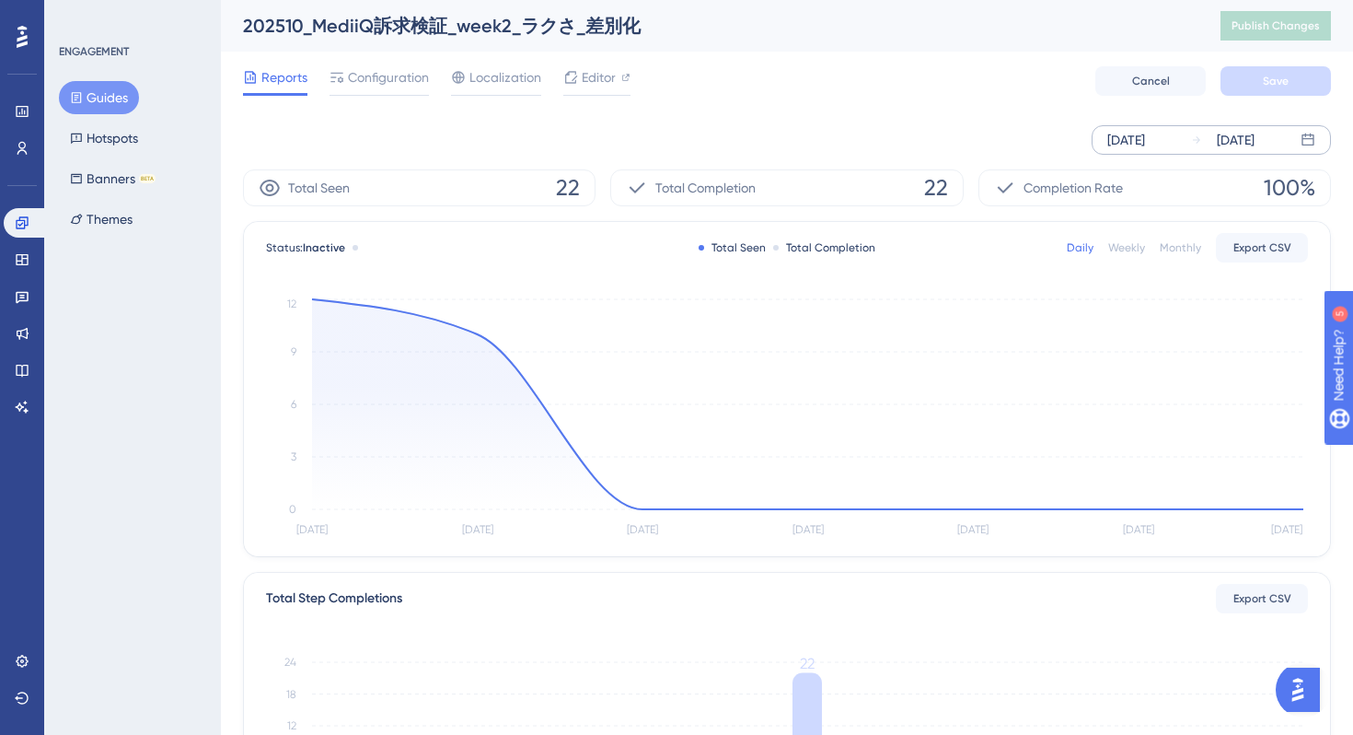
click at [1144, 143] on div "[DATE]" at bounding box center [1126, 140] width 38 height 22
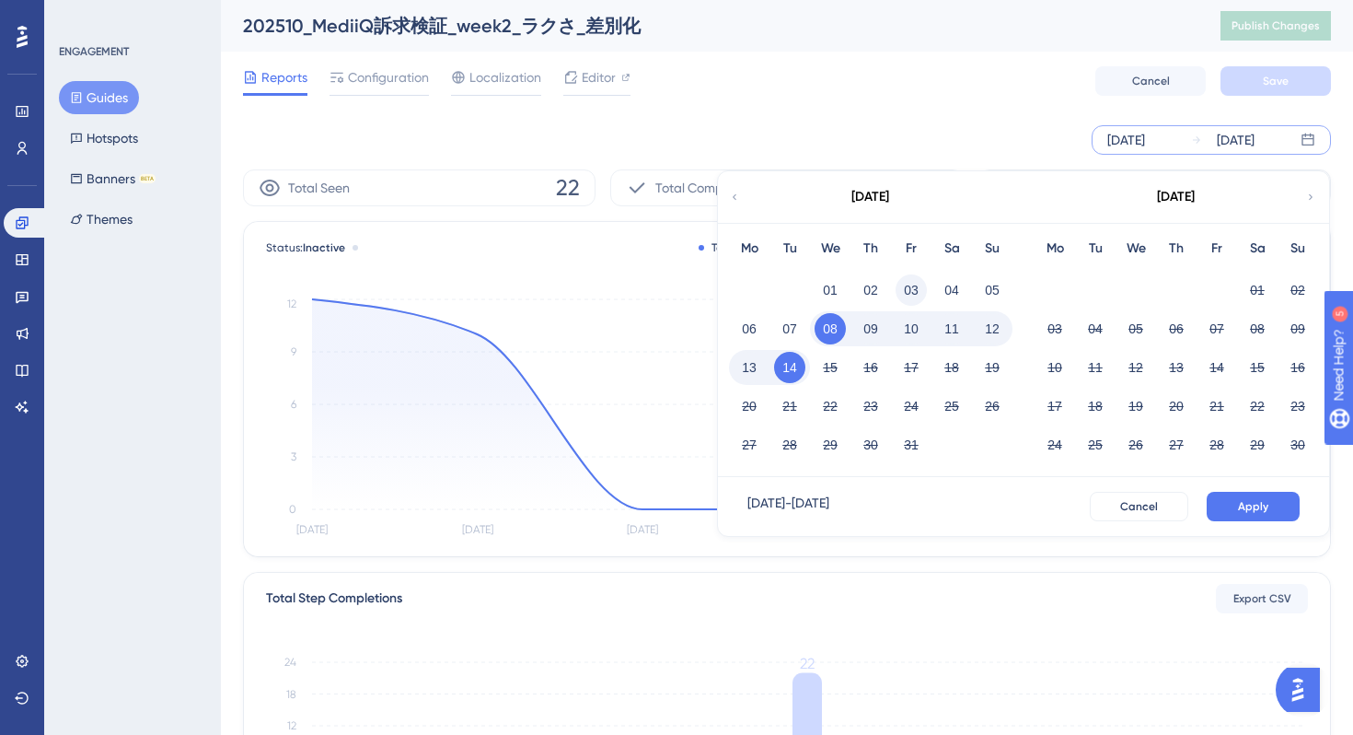
click at [914, 287] on button "03" at bounding box center [911, 289] width 31 height 31
click at [1251, 508] on span "Apply" at bounding box center [1253, 506] width 30 height 15
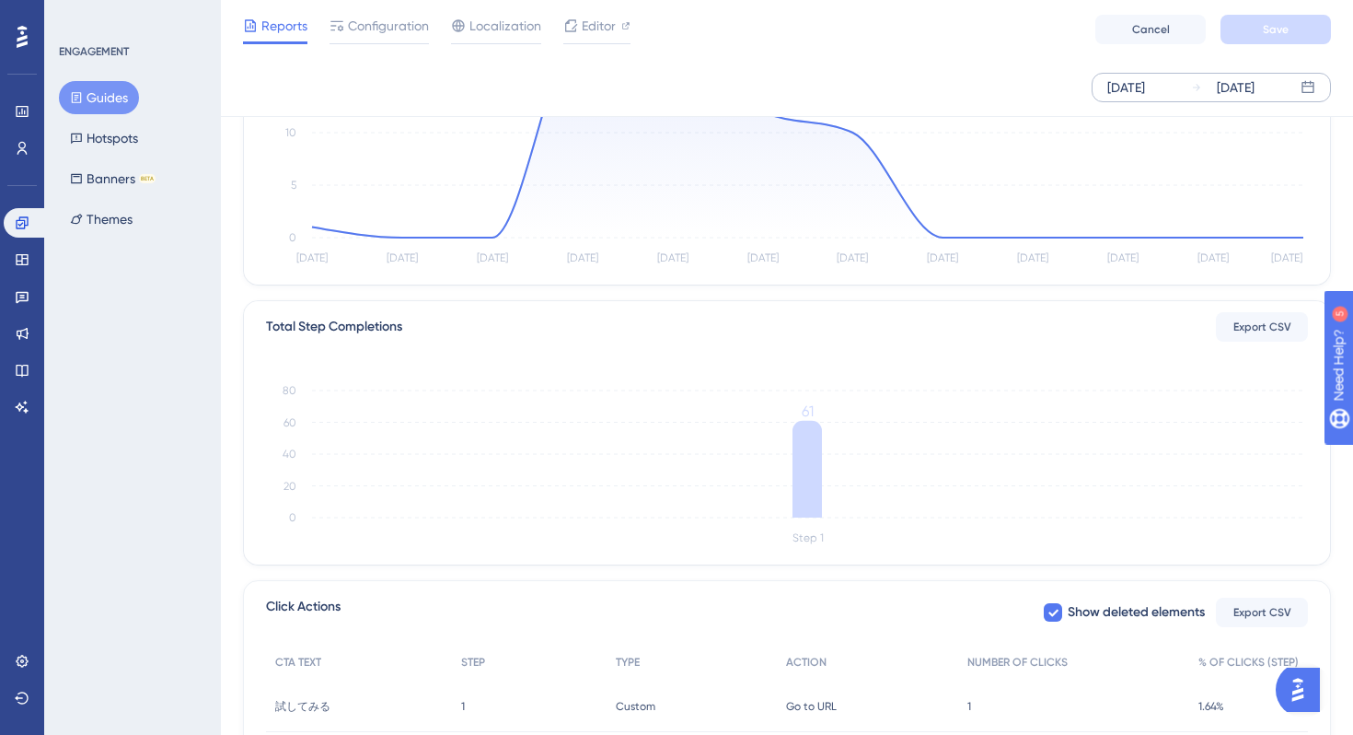
scroll to position [432, 0]
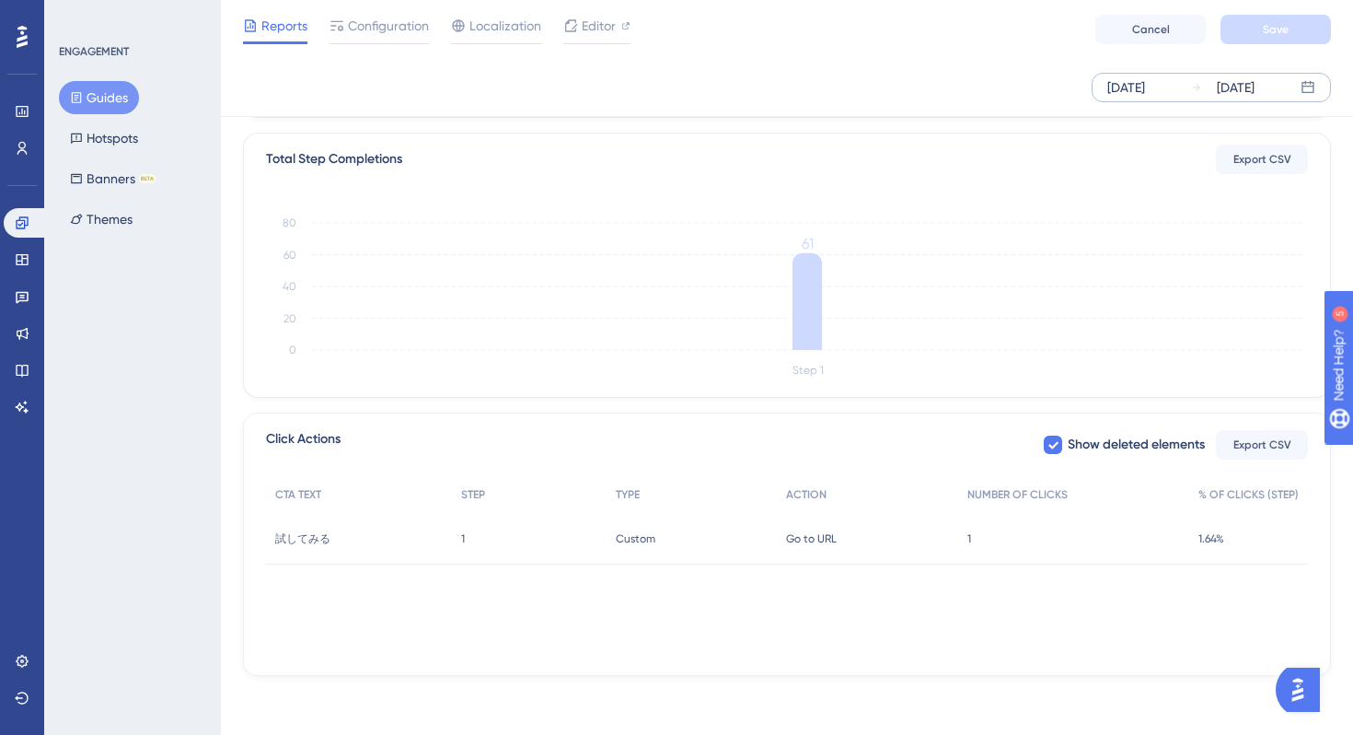
click at [1217, 543] on span "1.64%" at bounding box center [1212, 538] width 26 height 15
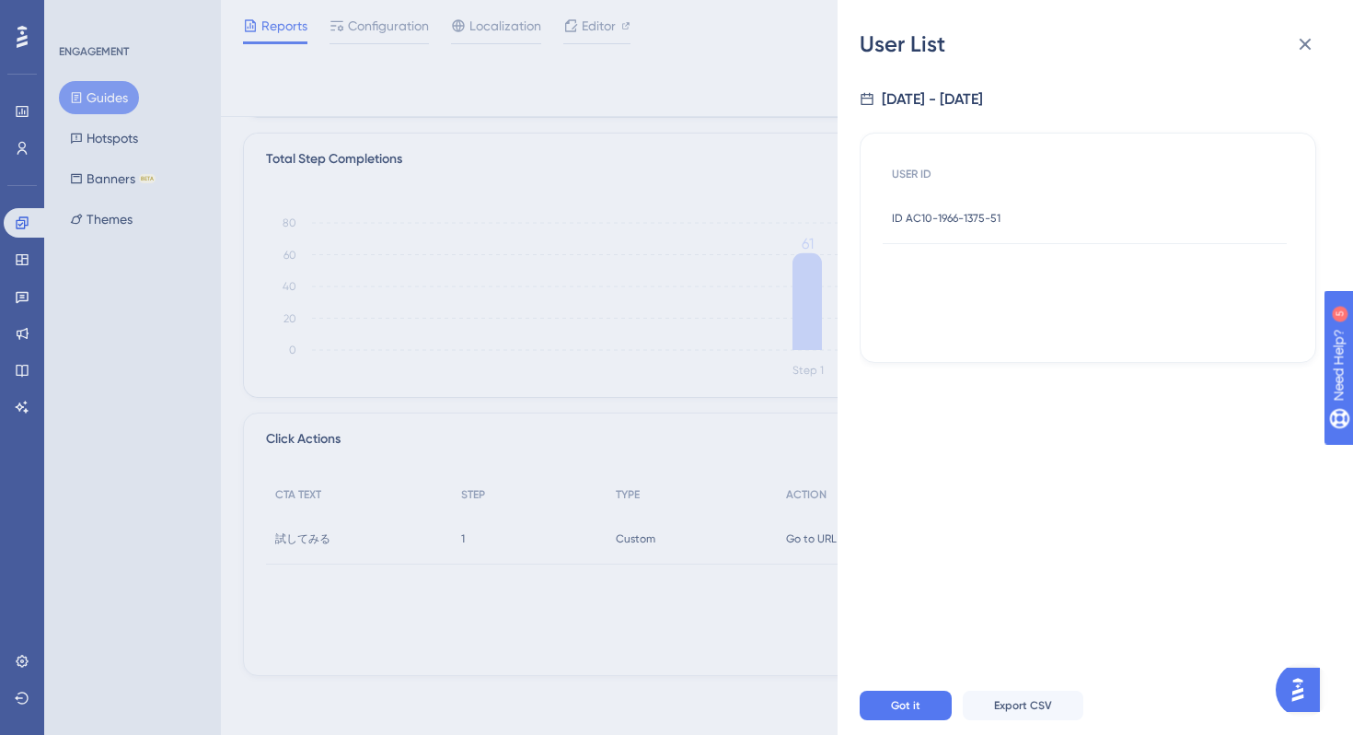
click at [965, 216] on span "ID AC10-1966-1375-51" at bounding box center [946, 218] width 109 height 15
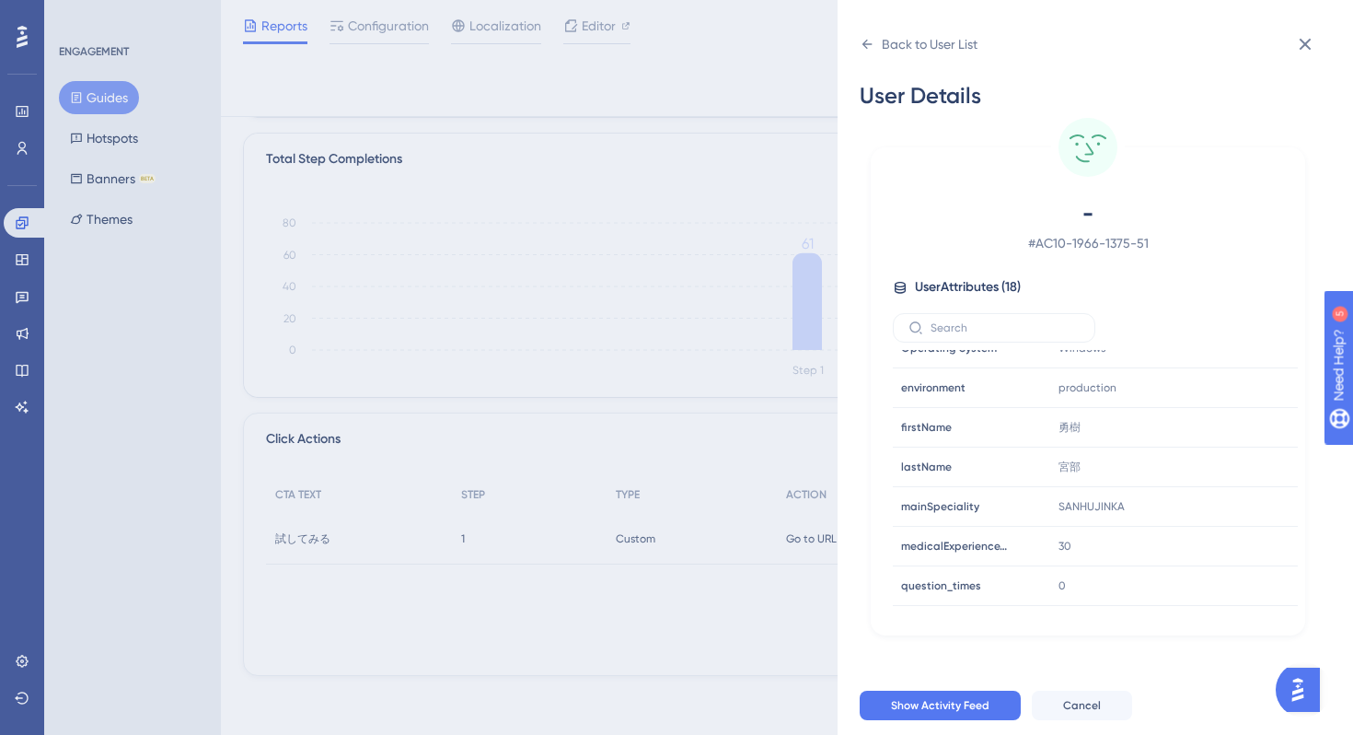
scroll to position [333, 0]
click at [1300, 54] on icon at bounding box center [1305, 44] width 22 height 22
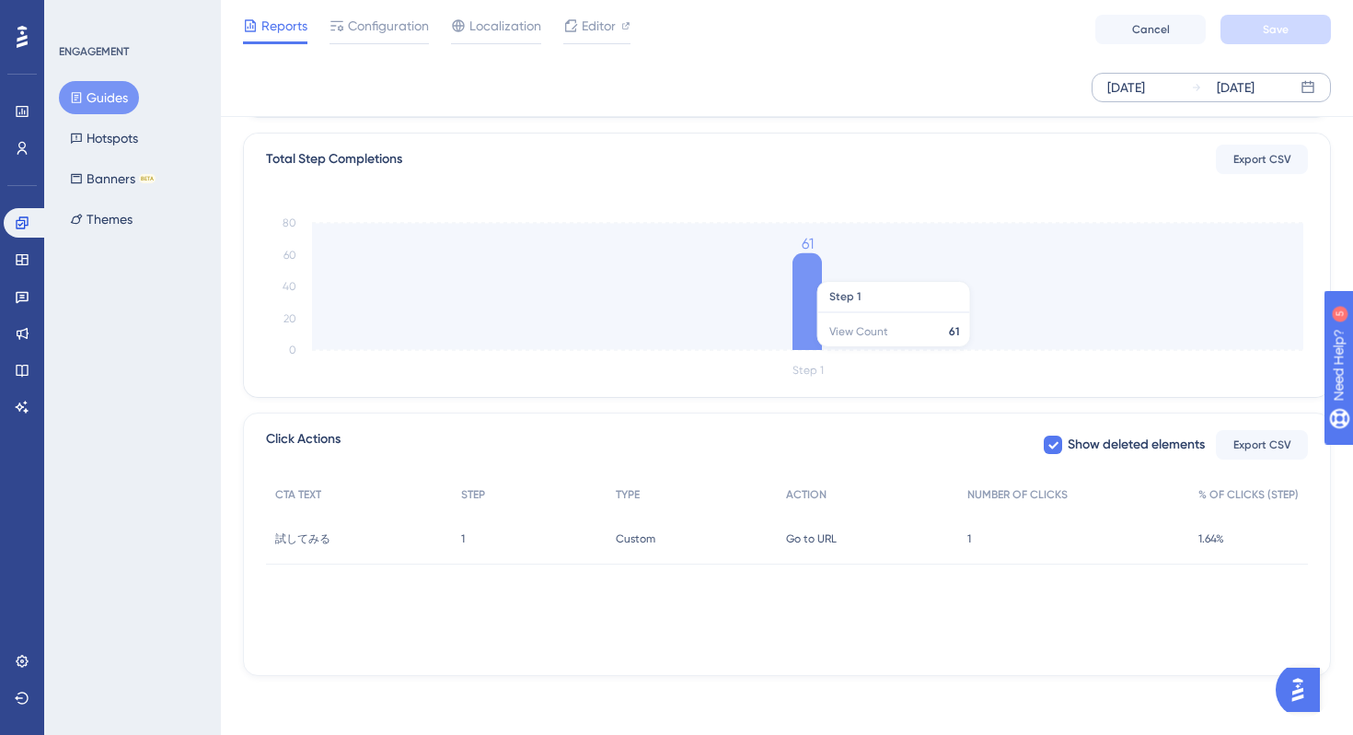
scroll to position [0, 0]
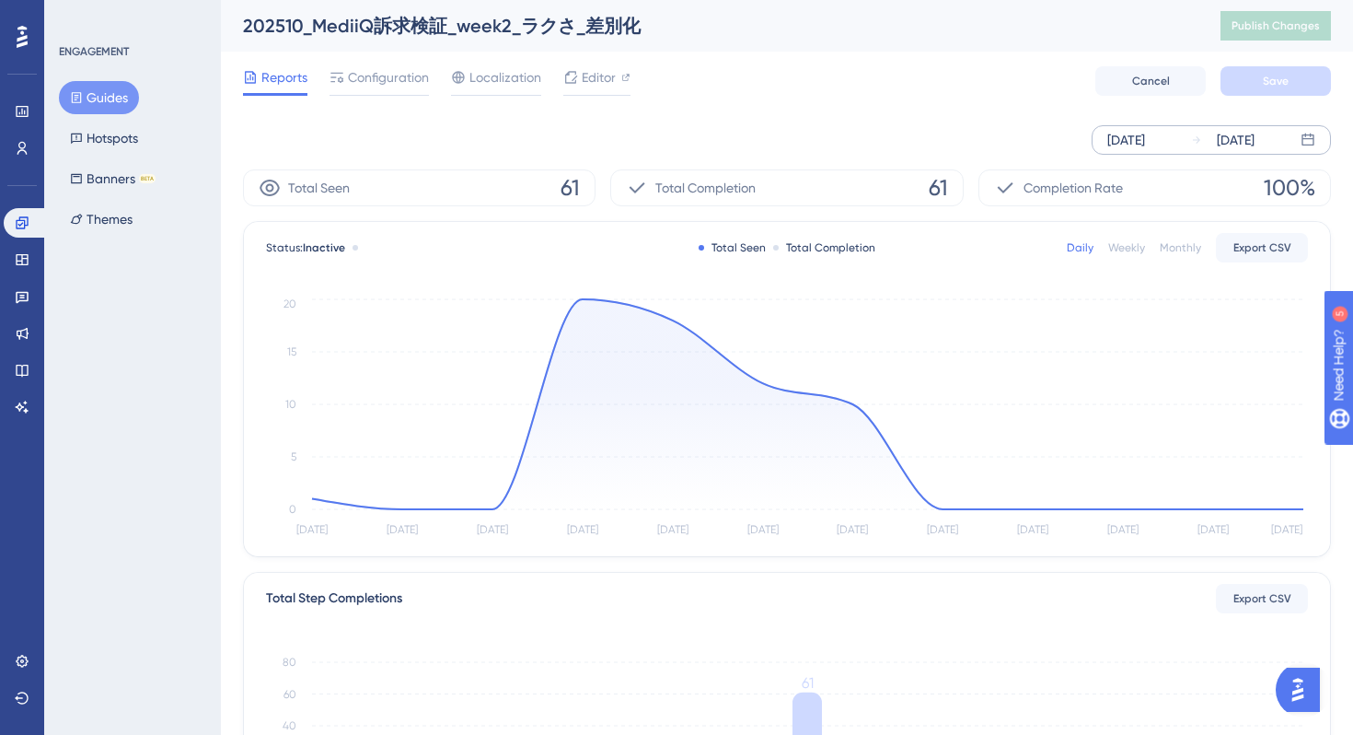
click at [261, 87] on span "Reports" at bounding box center [284, 77] width 46 height 22
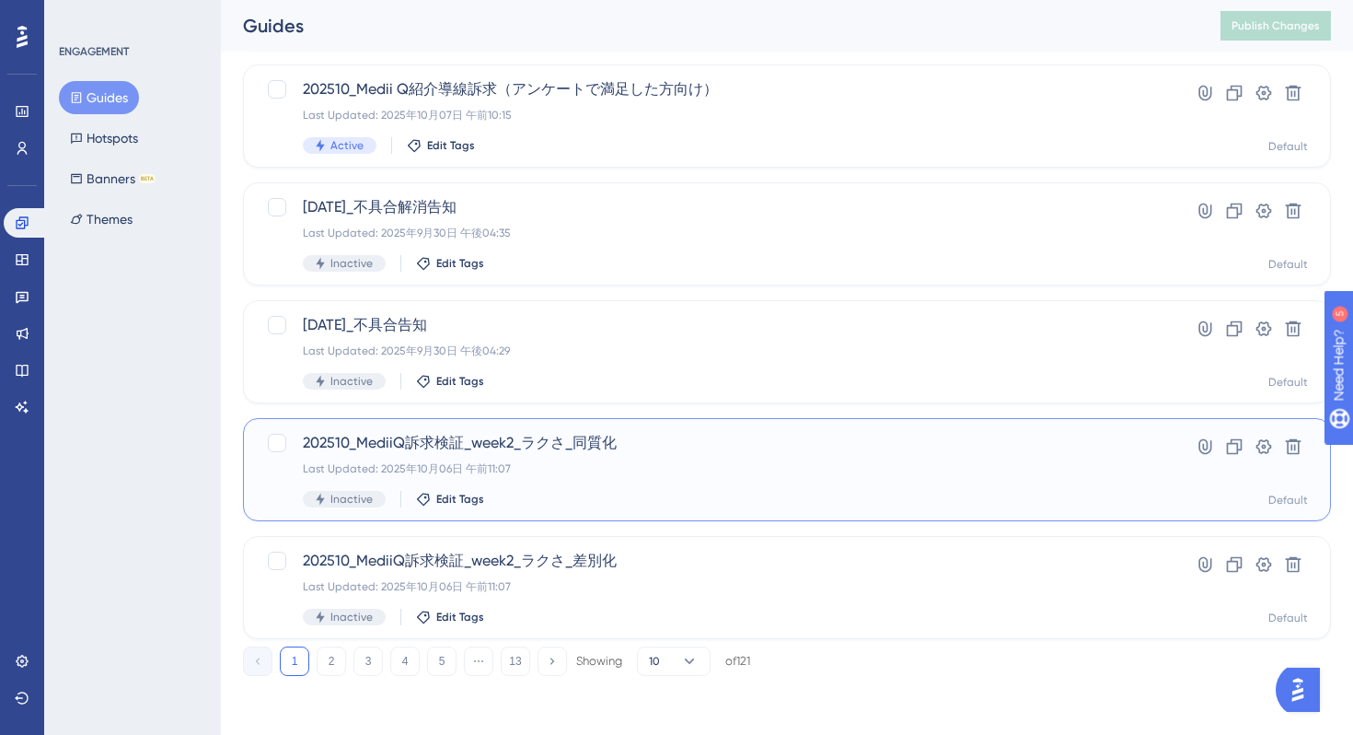
click at [622, 455] on div "202510_MediiQ訴求検証_week2_ラクさ_同質化 Last Updated: 2025年10月06日 午前11:07 Inactive Edit…" at bounding box center [713, 469] width 821 height 75
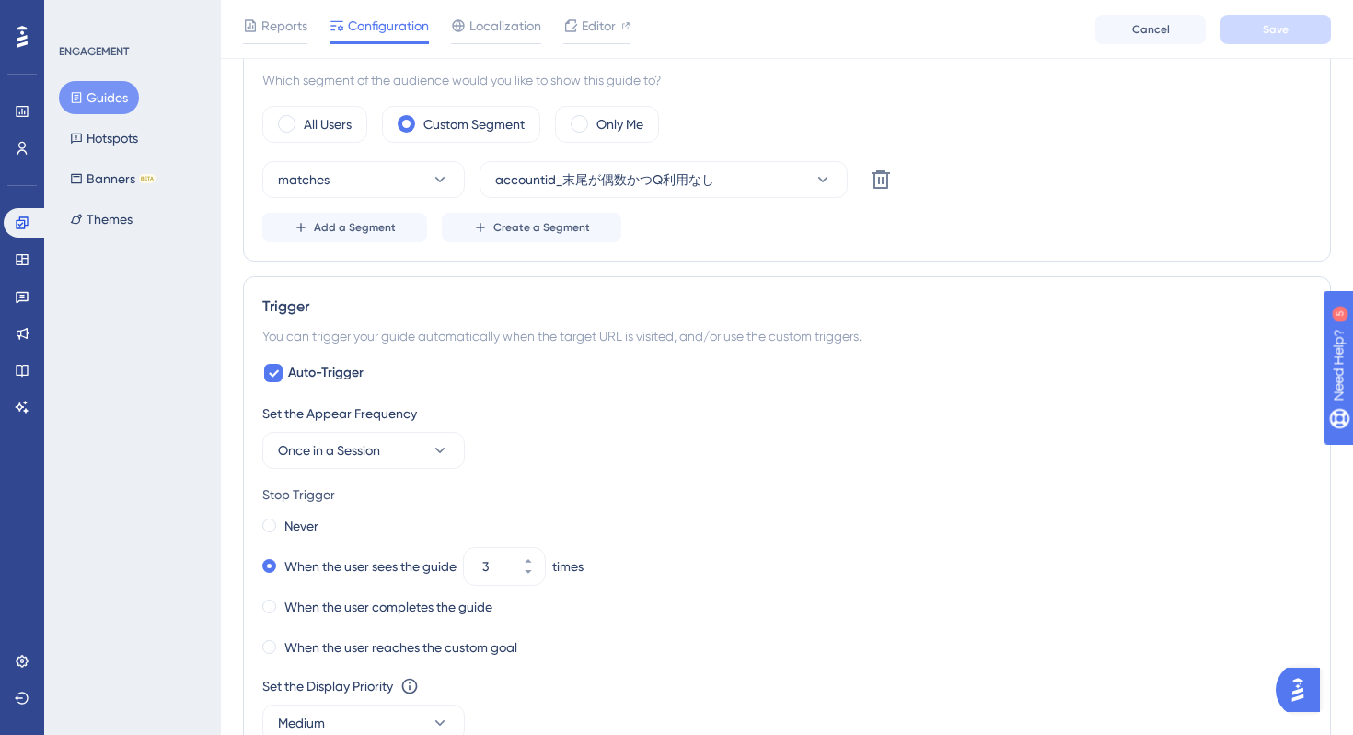
scroll to position [2, 0]
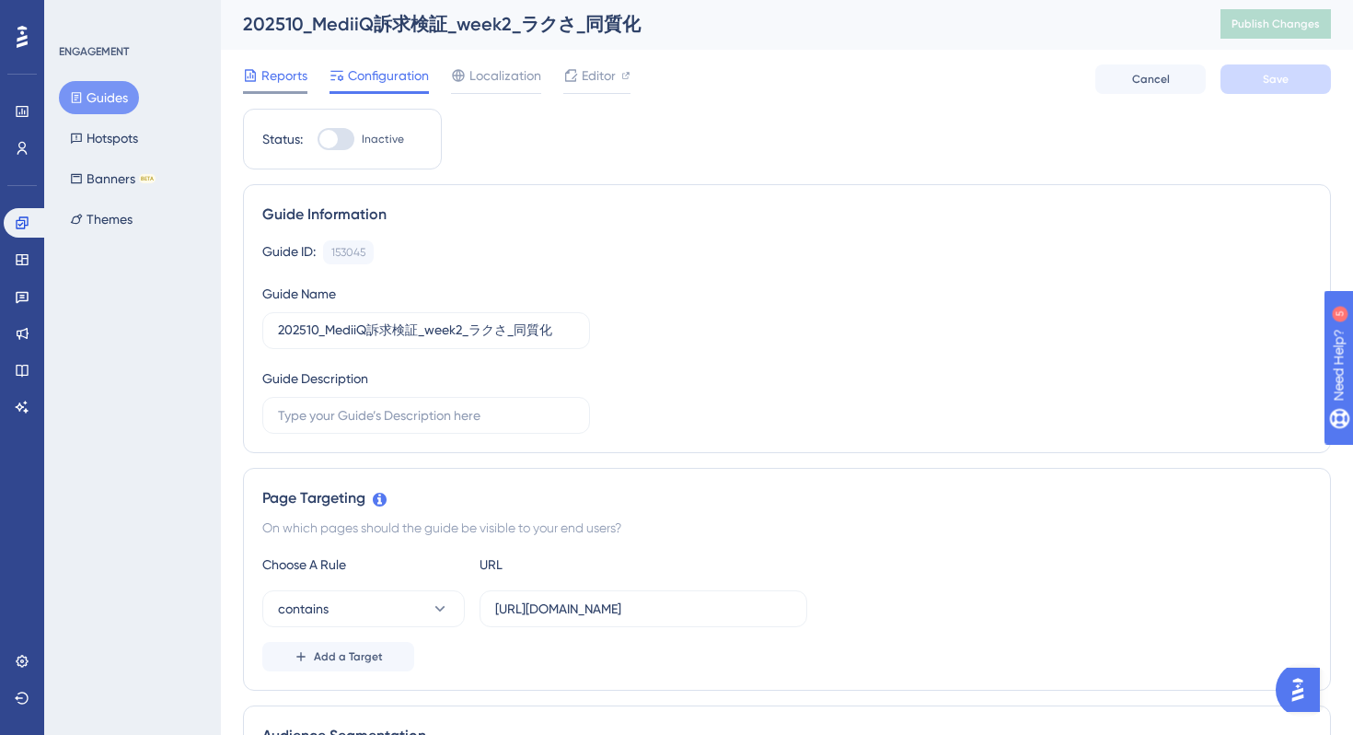
click at [291, 80] on span "Reports" at bounding box center [284, 75] width 46 height 22
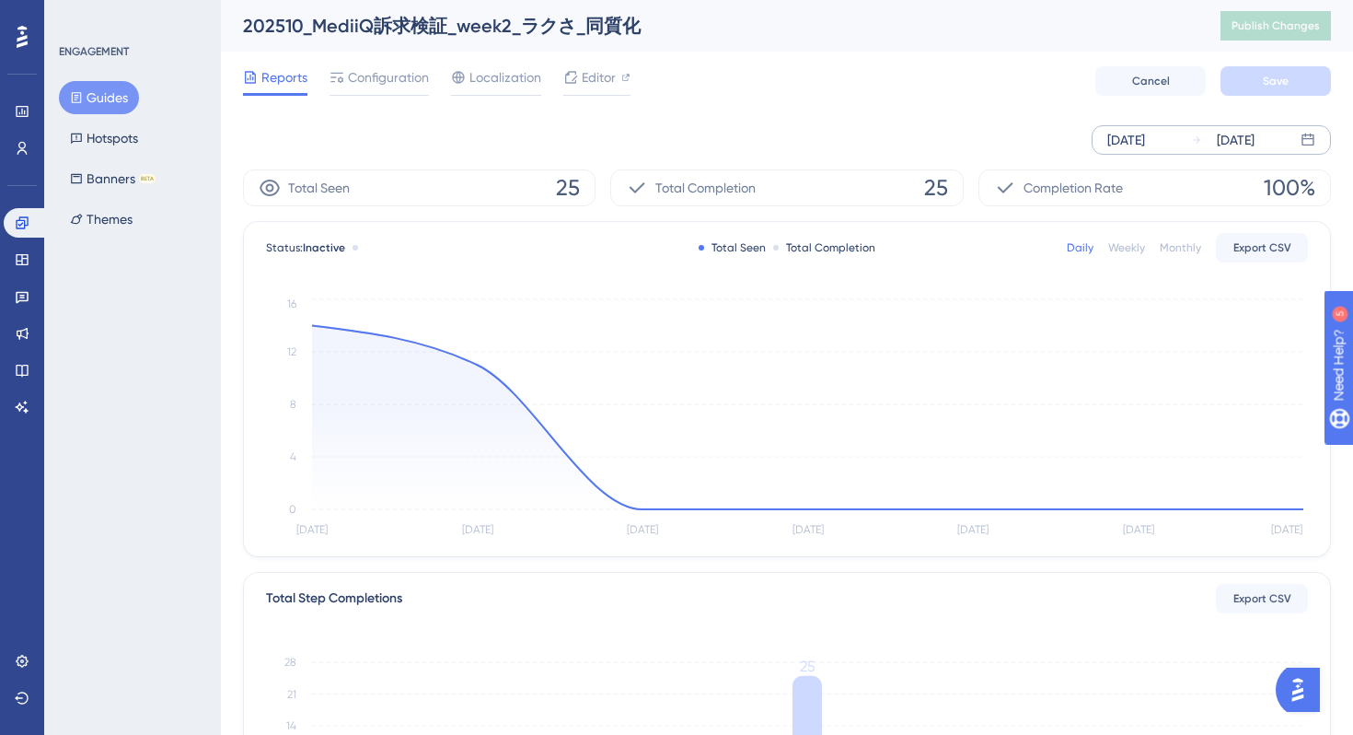
click at [1145, 142] on div "[DATE]" at bounding box center [1126, 140] width 38 height 22
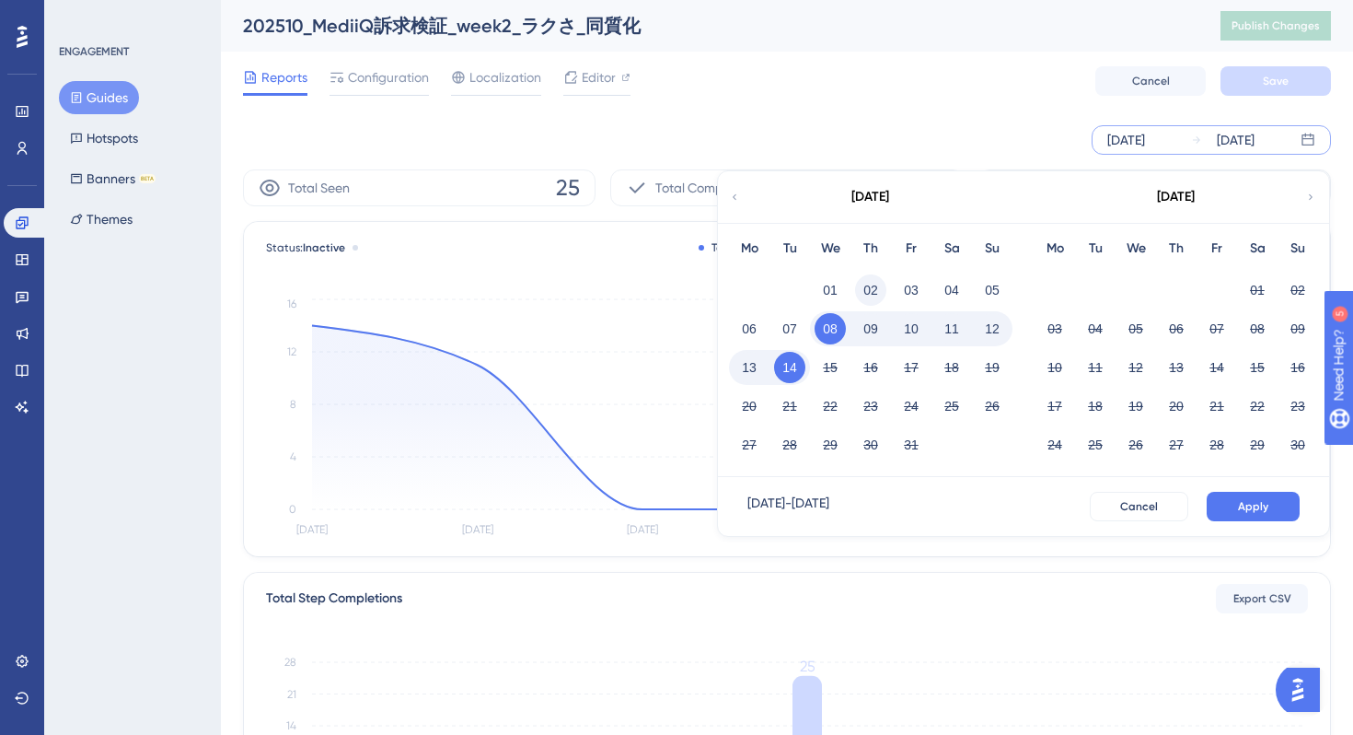
click at [871, 291] on button "02" at bounding box center [870, 289] width 31 height 31
click at [1281, 504] on button "Apply" at bounding box center [1253, 506] width 93 height 29
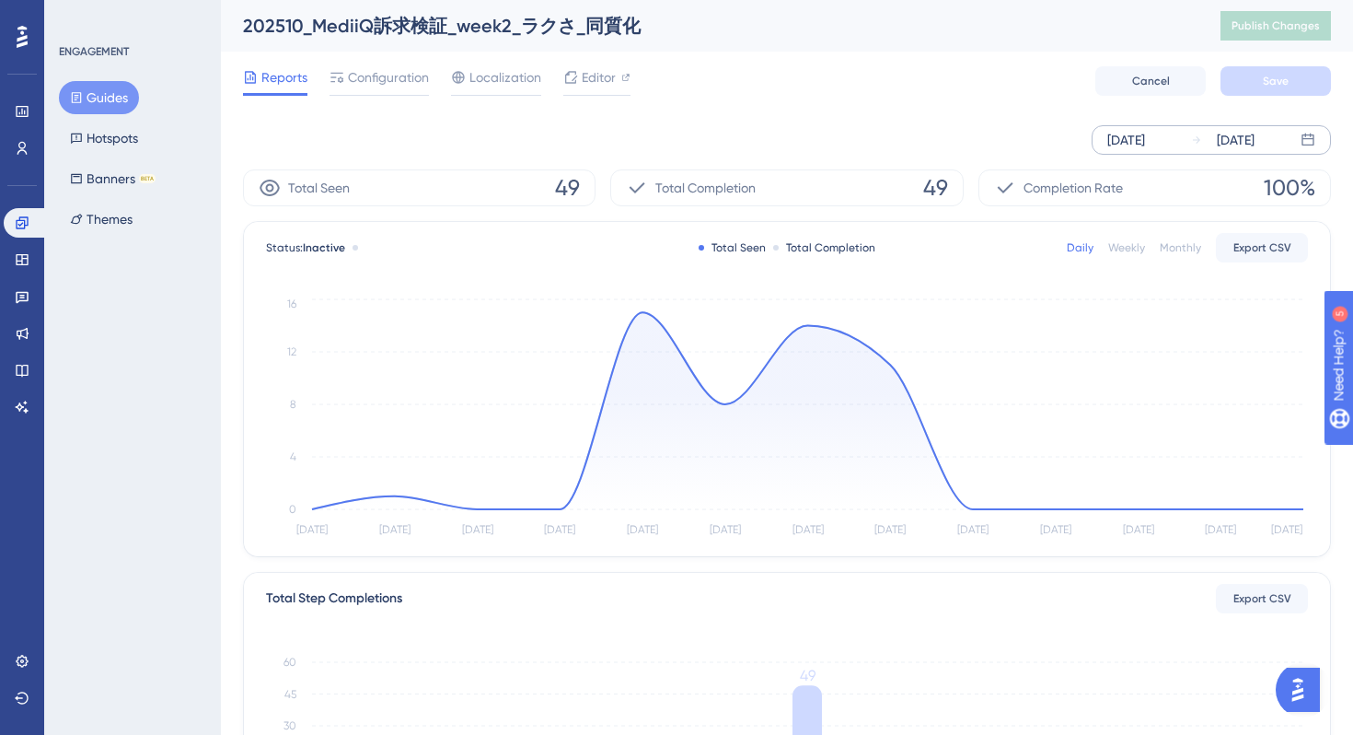
scroll to position [432, 0]
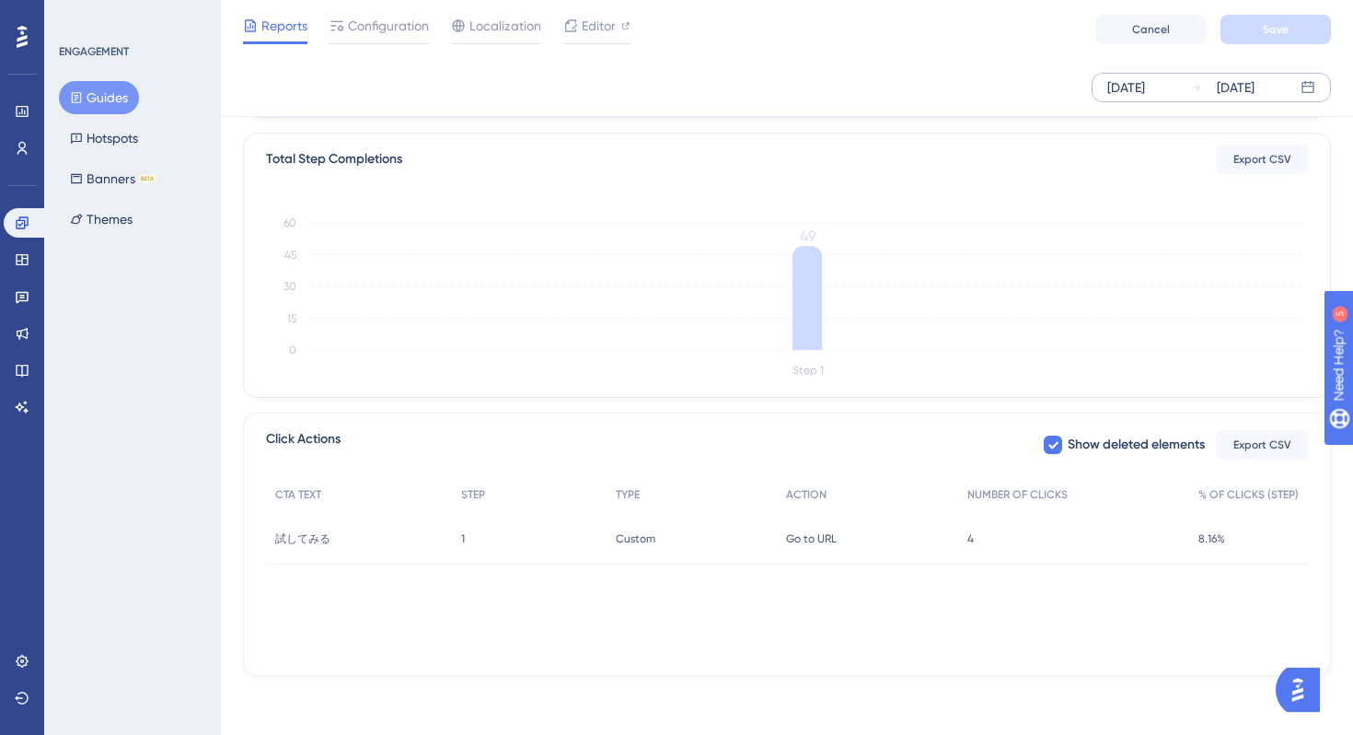
click at [966, 538] on div "4 4" at bounding box center [1073, 539] width 231 height 52
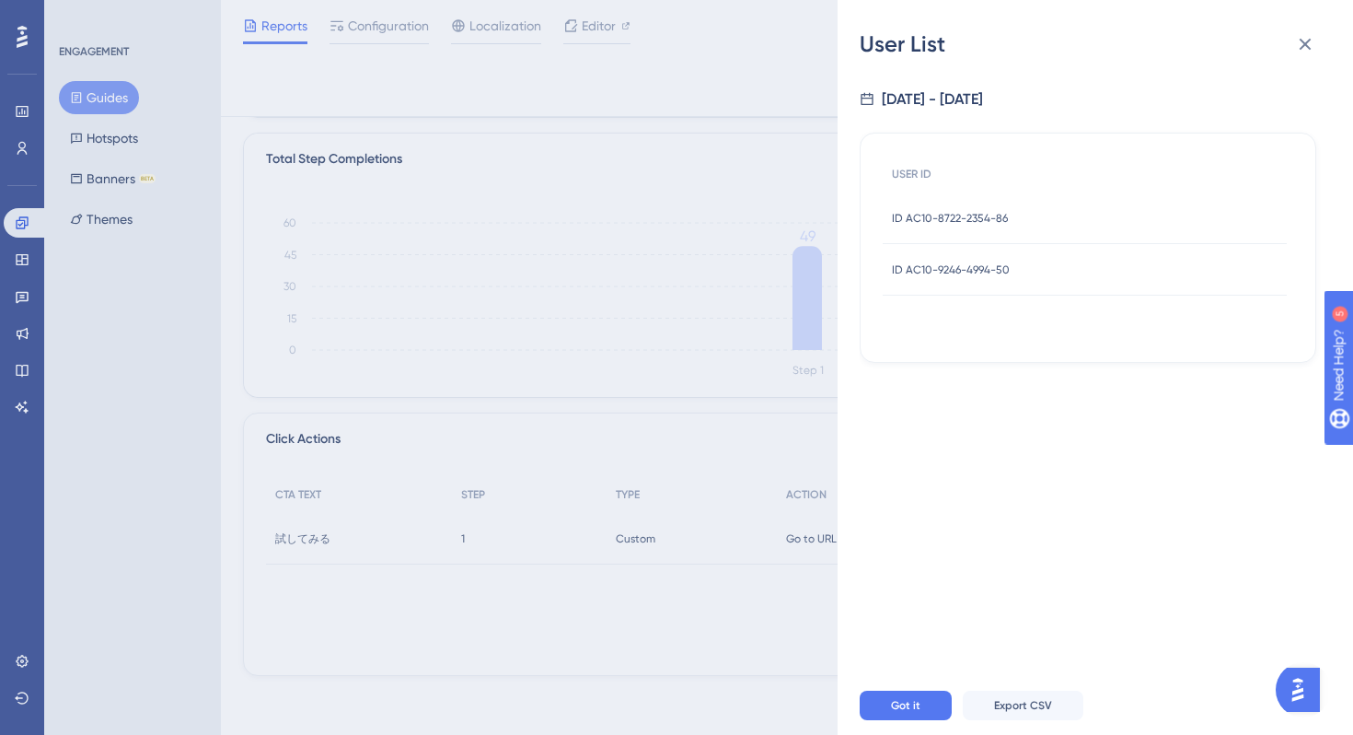
click at [988, 226] on div "ID AC10-8722-2354-86 ID AC10-8722-2354-86" at bounding box center [950, 218] width 116 height 52
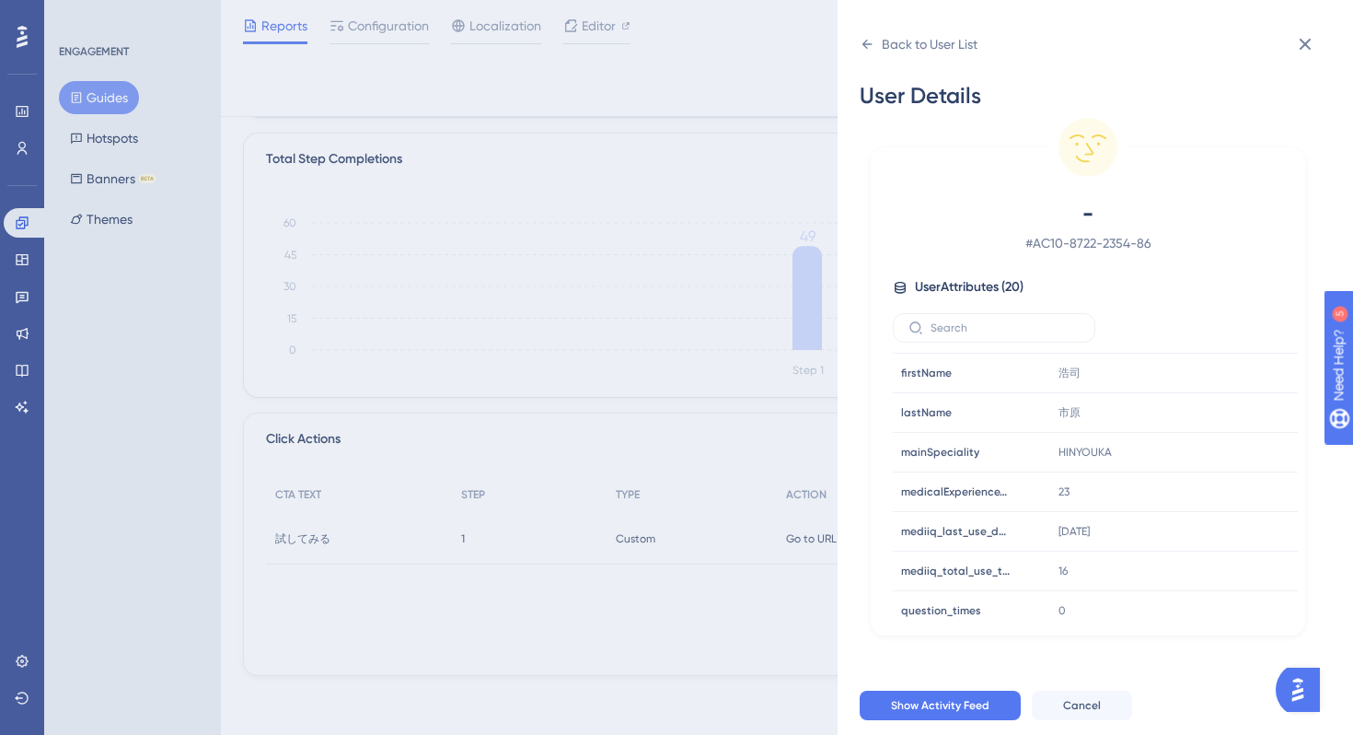
scroll to position [312, 0]
click at [1303, 43] on icon at bounding box center [1305, 44] width 22 height 22
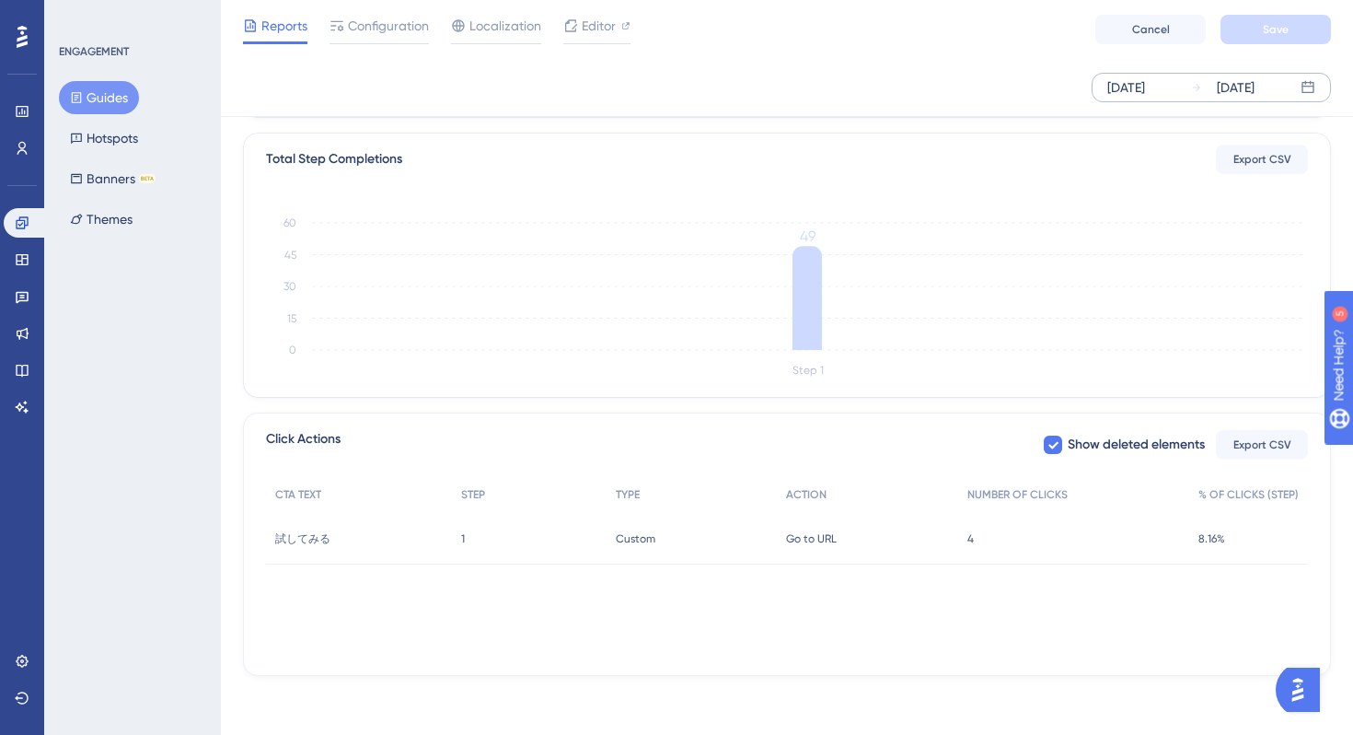
click at [1039, 540] on div "4 4" at bounding box center [1073, 539] width 231 height 52
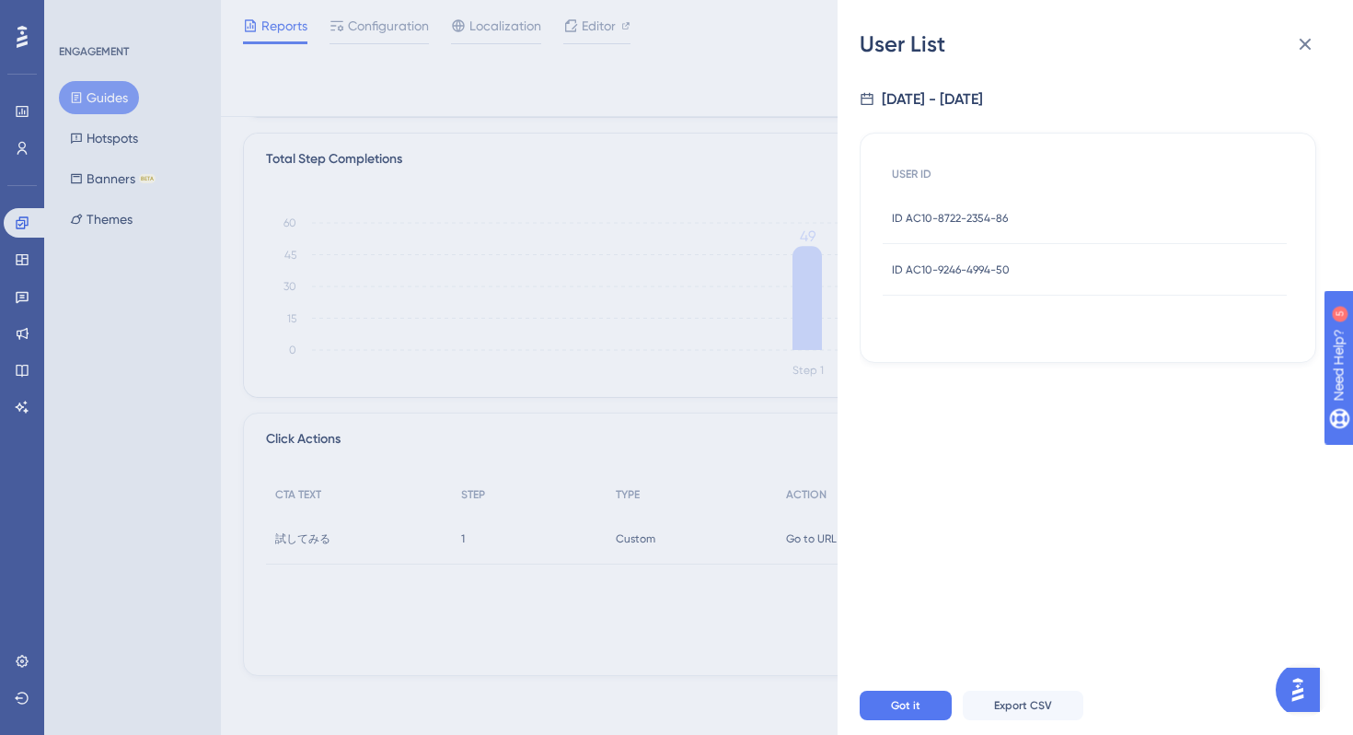
click at [973, 274] on span "ID AC10-9246-4994-50" at bounding box center [951, 269] width 118 height 15
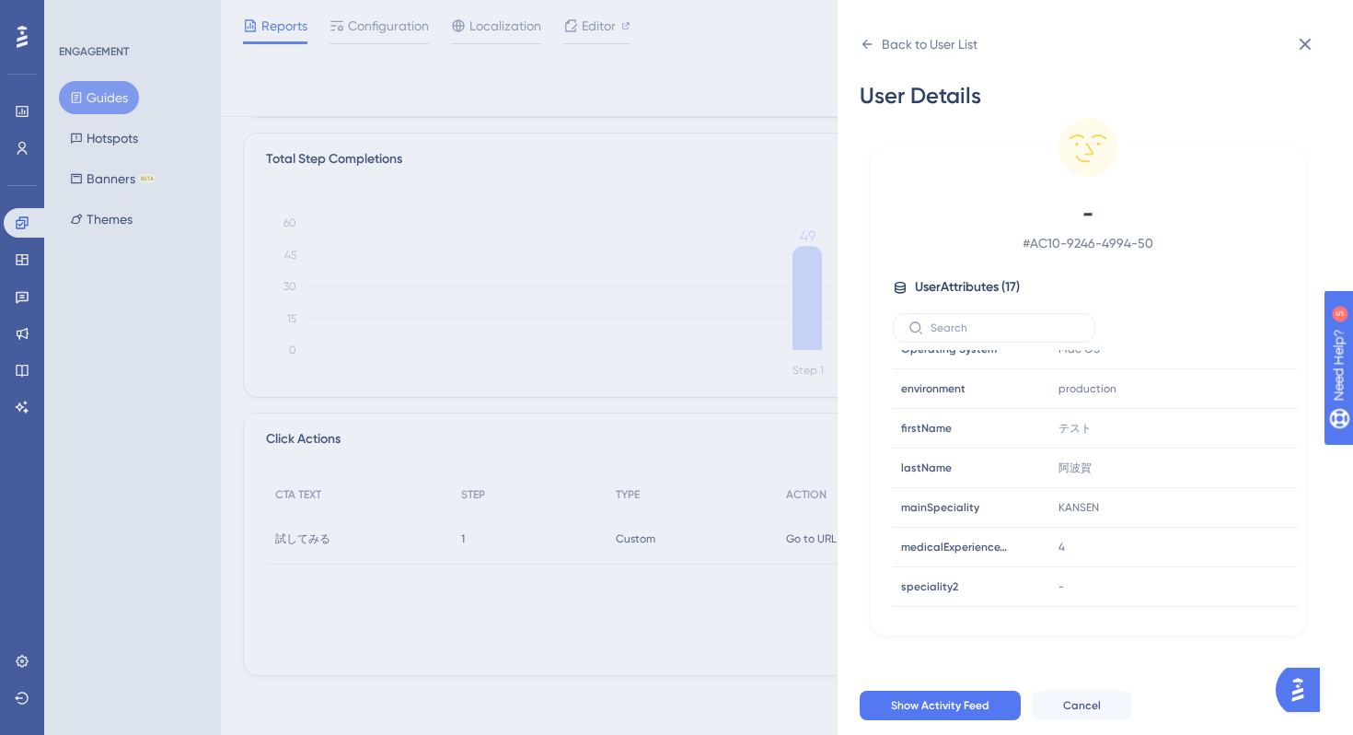
scroll to position [329, 0]
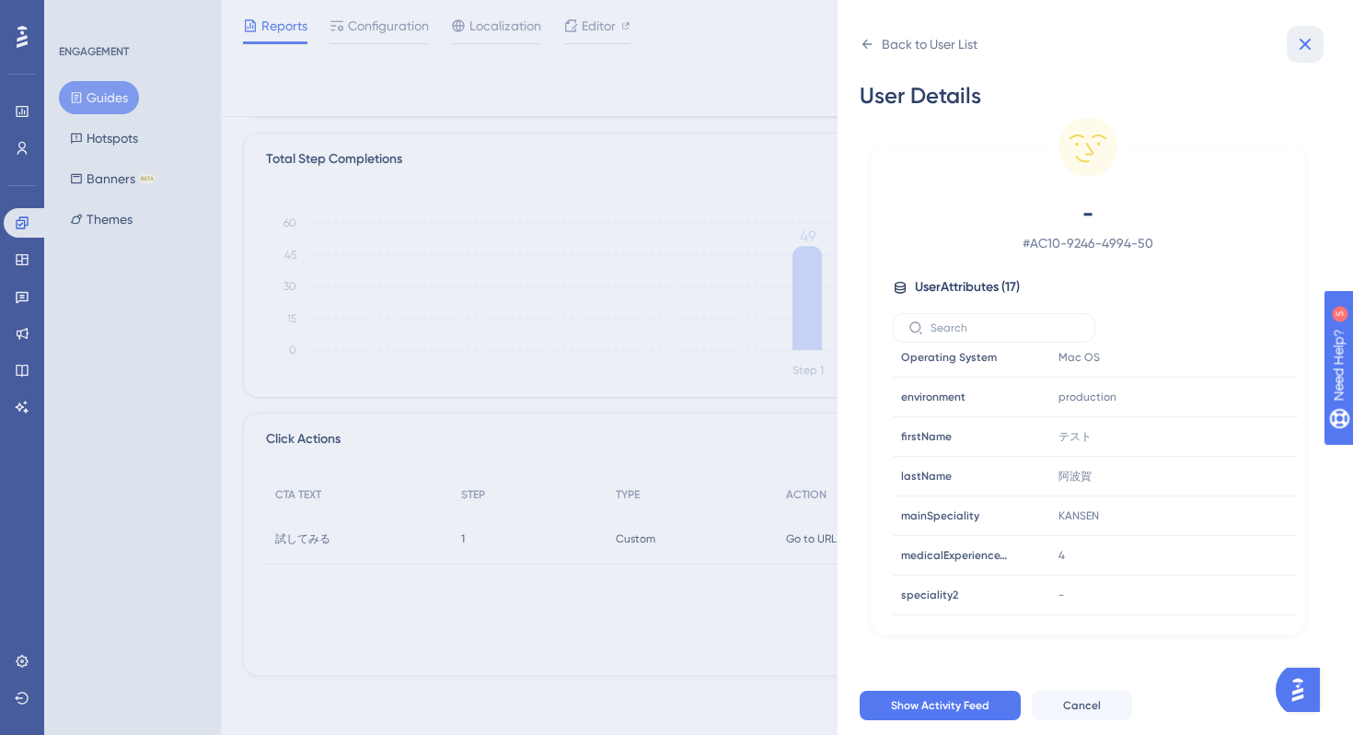
click at [1305, 41] on icon at bounding box center [1305, 44] width 22 height 22
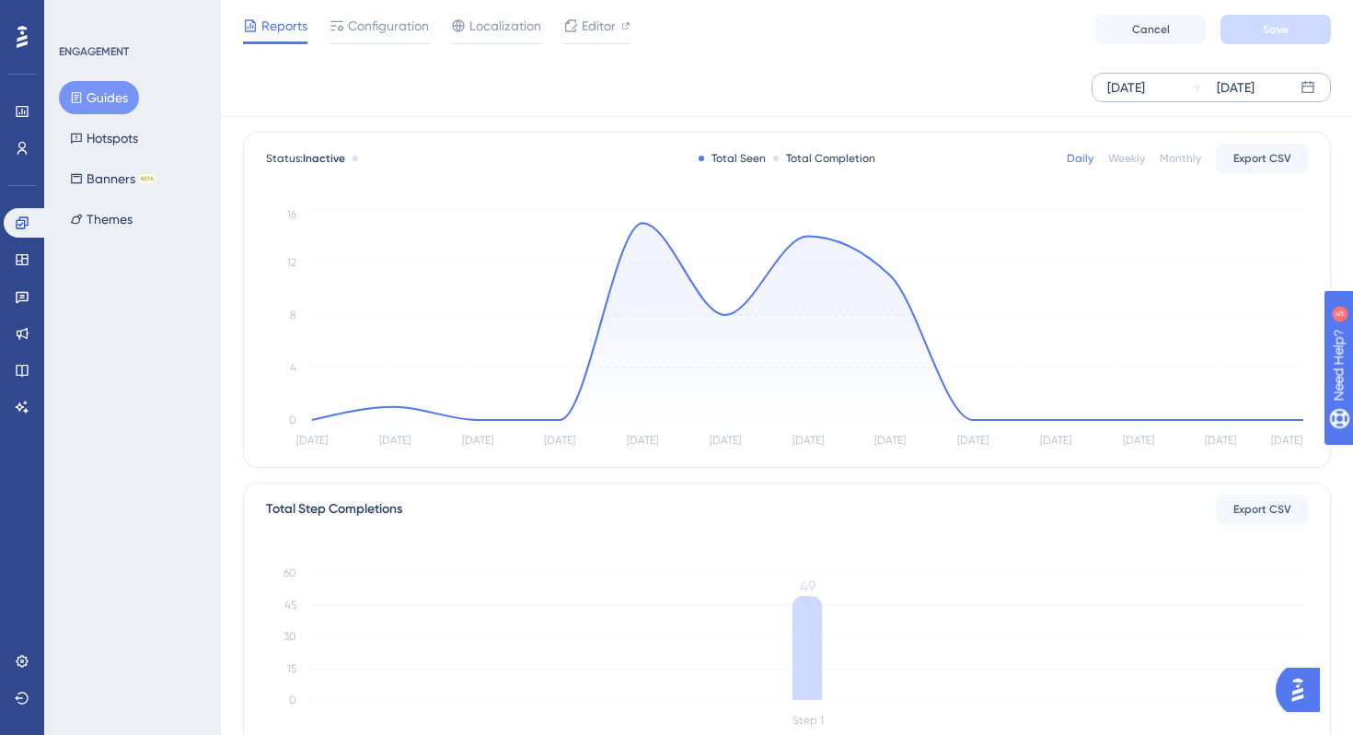
scroll to position [0, 0]
